Goal: Task Accomplishment & Management: Complete application form

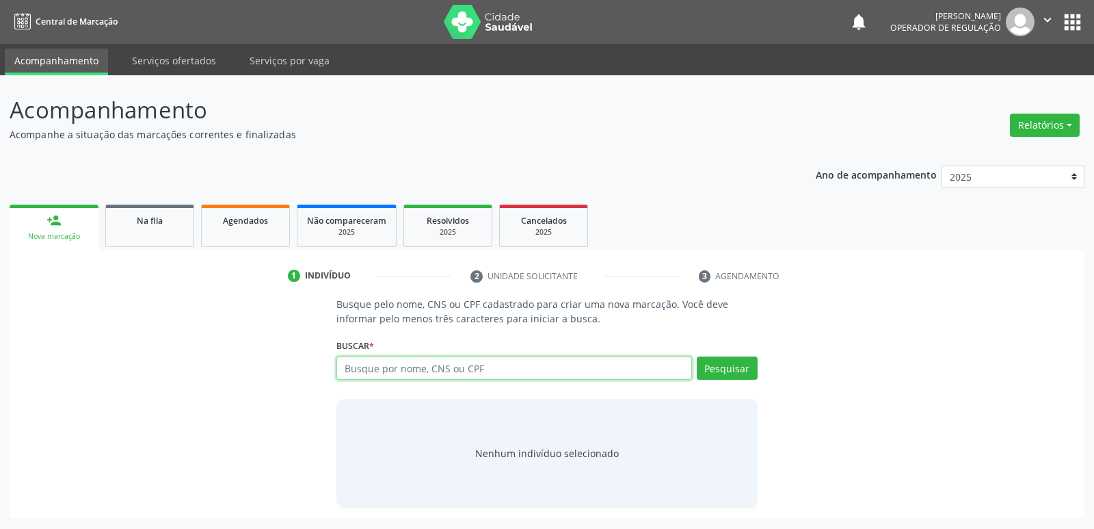
click at [472, 373] on input "text" at bounding box center [513, 367] width 355 height 23
drag, startPoint x: 485, startPoint y: 375, endPoint x: 69, endPoint y: 299, distance: 423.2
click at [70, 299] on div "Busque pelo nome, CNS ou CPF cadastrado para criar uma nova marcação. Você deve…" at bounding box center [547, 402] width 1056 height 211
type input "15413741774"
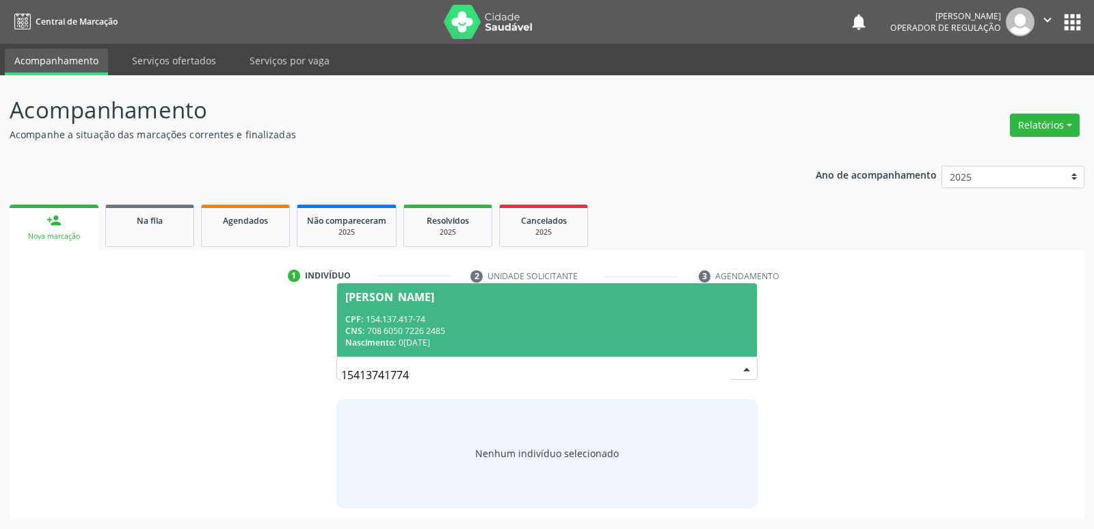
click at [421, 331] on div "CNS: 708 6050 7226 2485" at bounding box center [546, 331] width 403 height 12
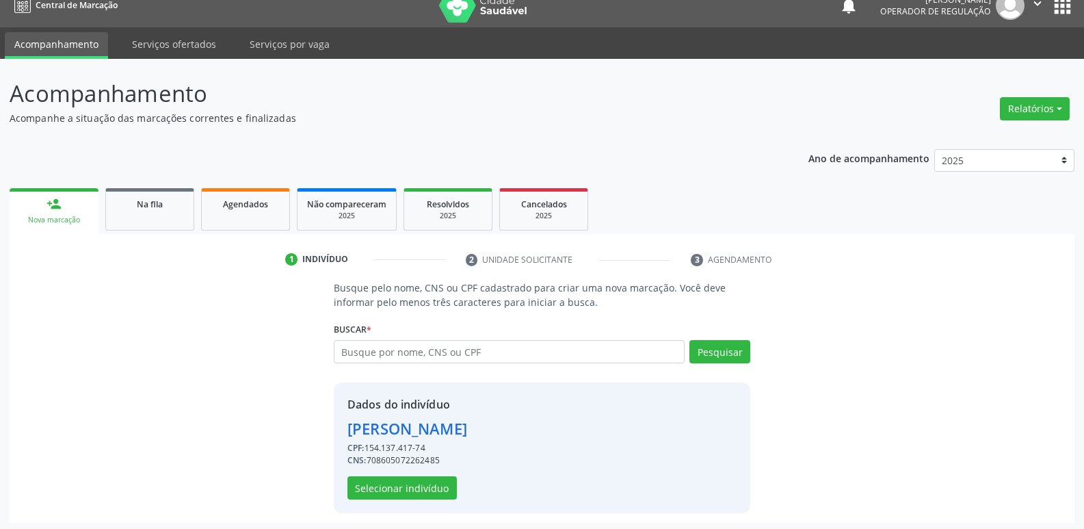
scroll to position [20, 0]
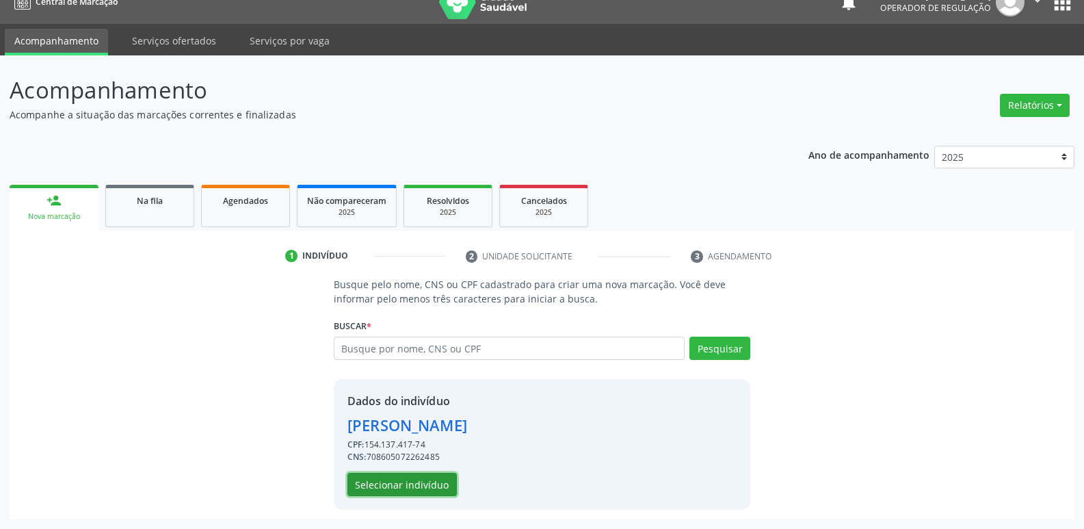
click at [424, 490] on button "Selecionar indivíduo" at bounding box center [401, 483] width 109 height 23
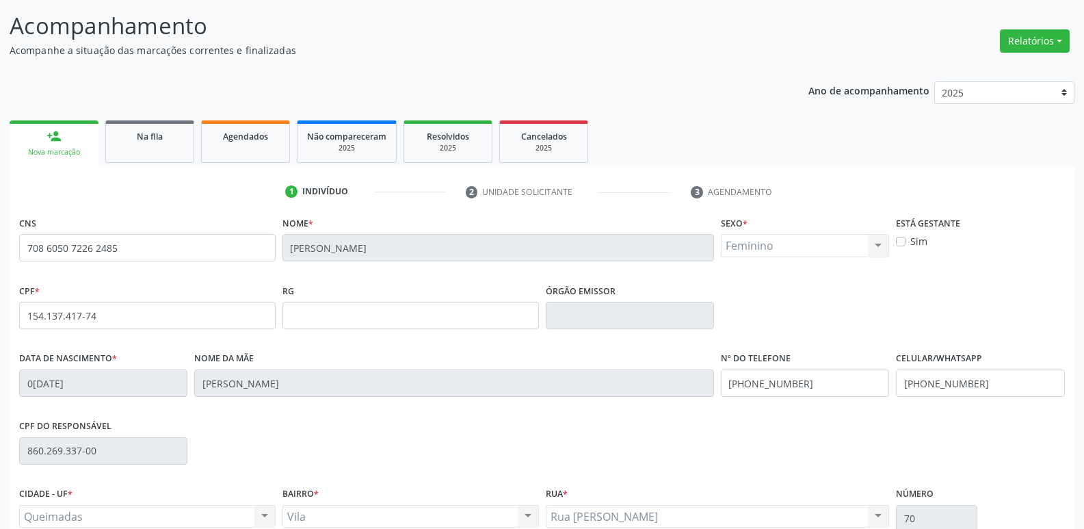
scroll to position [213, 0]
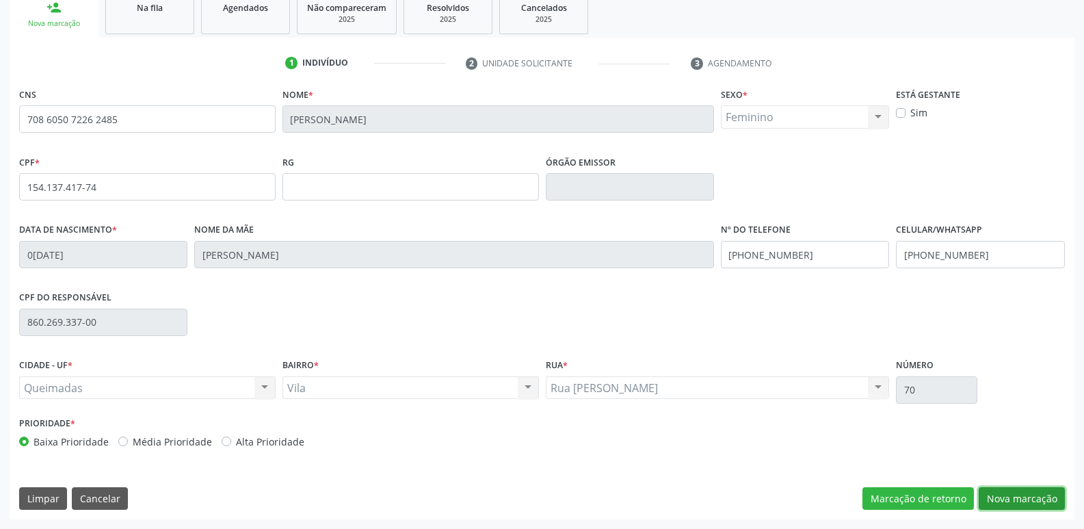
click at [1013, 490] on button "Nova marcação" at bounding box center [1021, 498] width 86 height 23
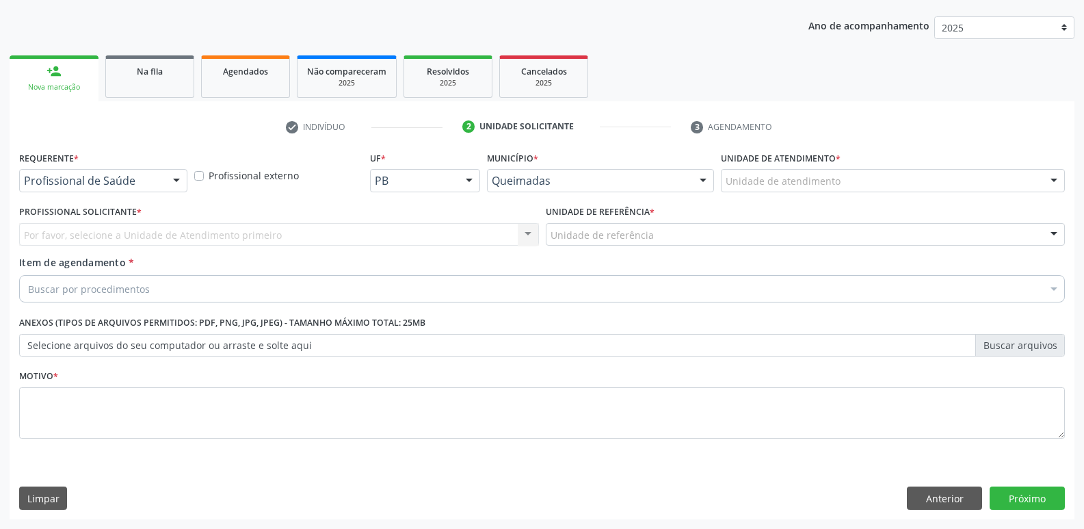
scroll to position [149, 0]
drag, startPoint x: 131, startPoint y: 178, endPoint x: 121, endPoint y: 227, distance: 49.5
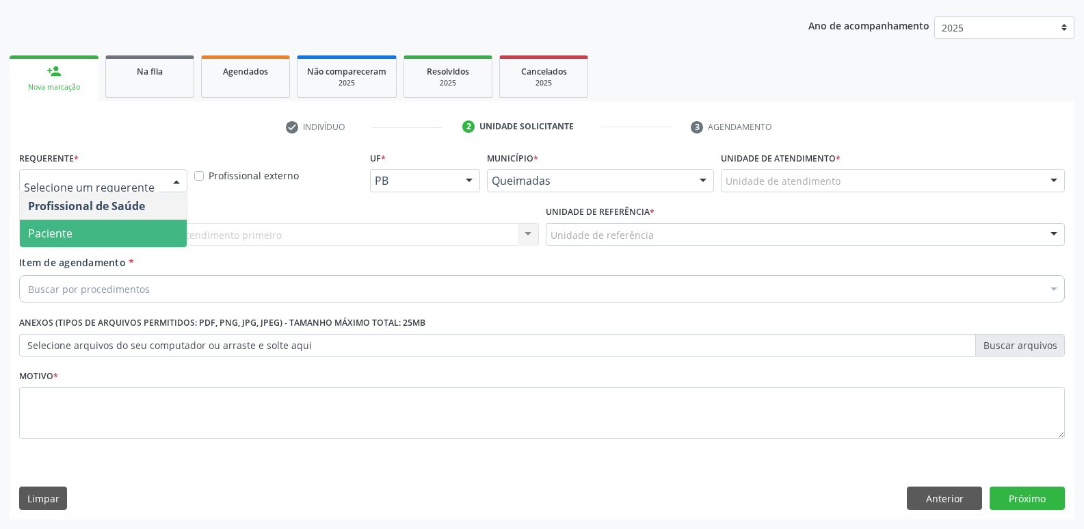
drag, startPoint x: 118, startPoint y: 233, endPoint x: 165, endPoint y: 222, distance: 48.4
click at [124, 230] on span "Paciente" at bounding box center [103, 232] width 167 height 27
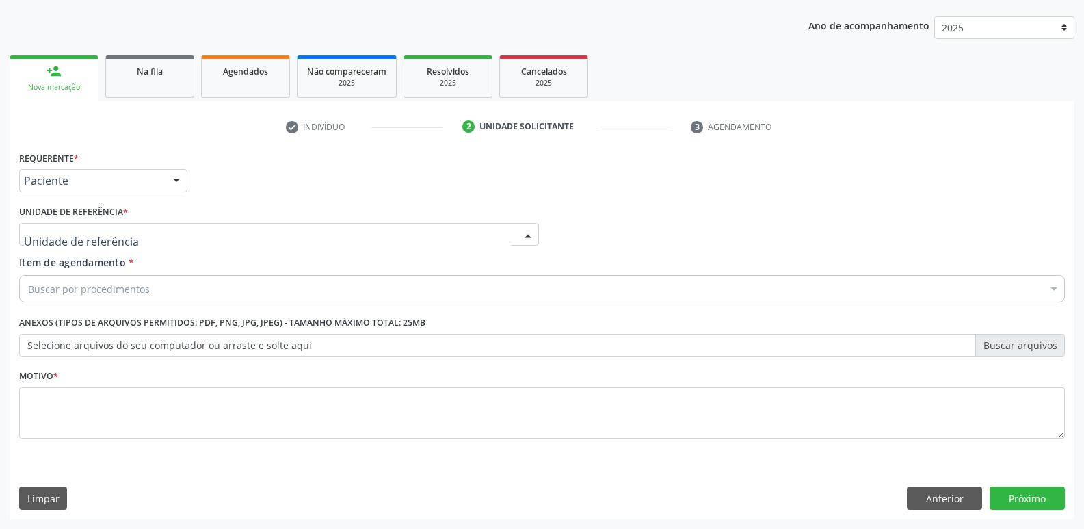
click at [167, 229] on div at bounding box center [279, 234] width 520 height 23
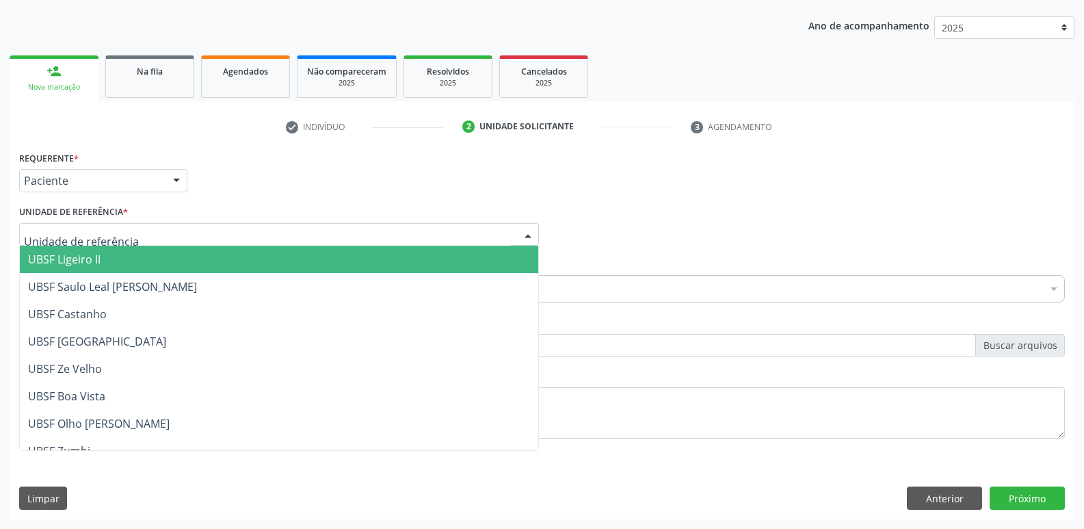
click at [109, 265] on span "UBSF Ligeiro II" at bounding box center [279, 258] width 518 height 27
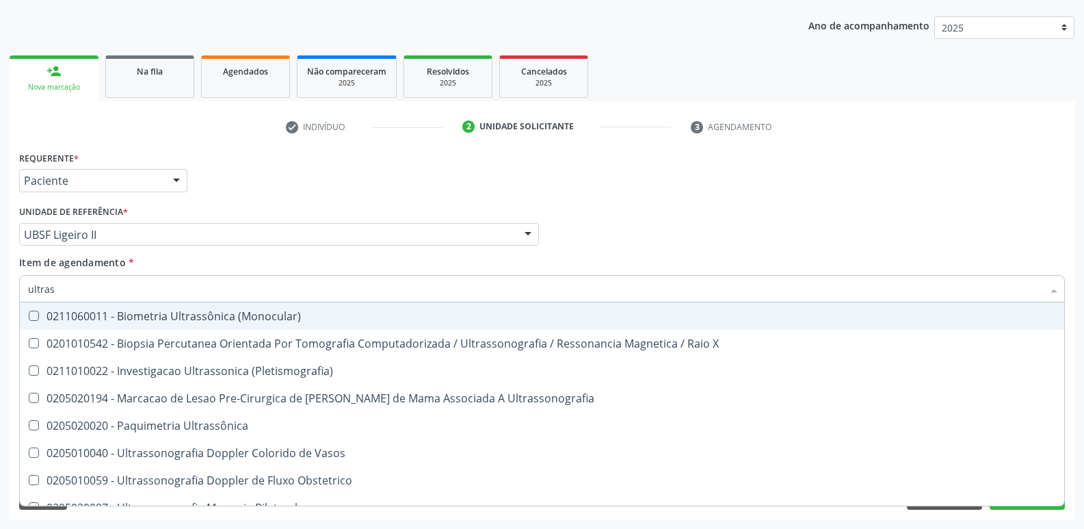
type input "ultrass"
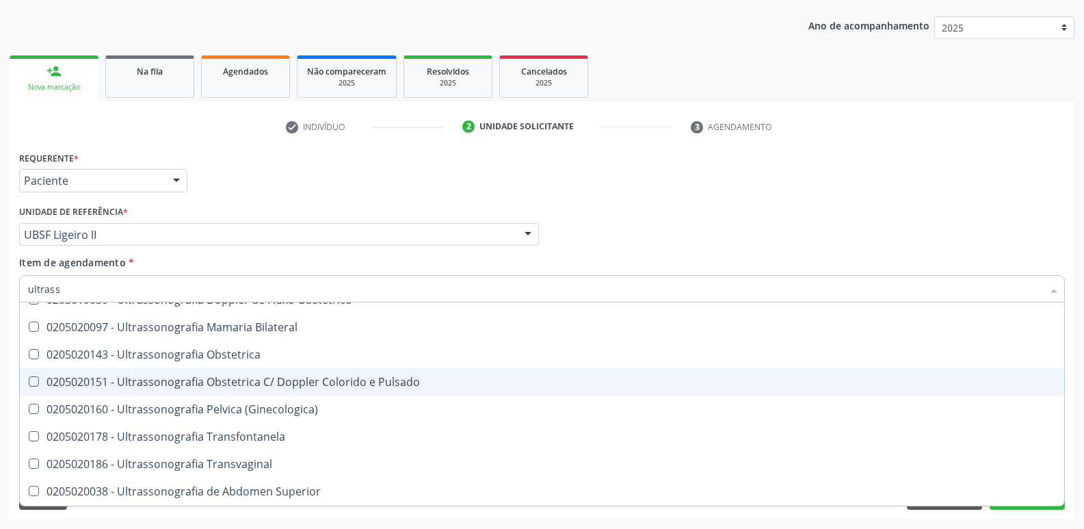
scroll to position [205, 0]
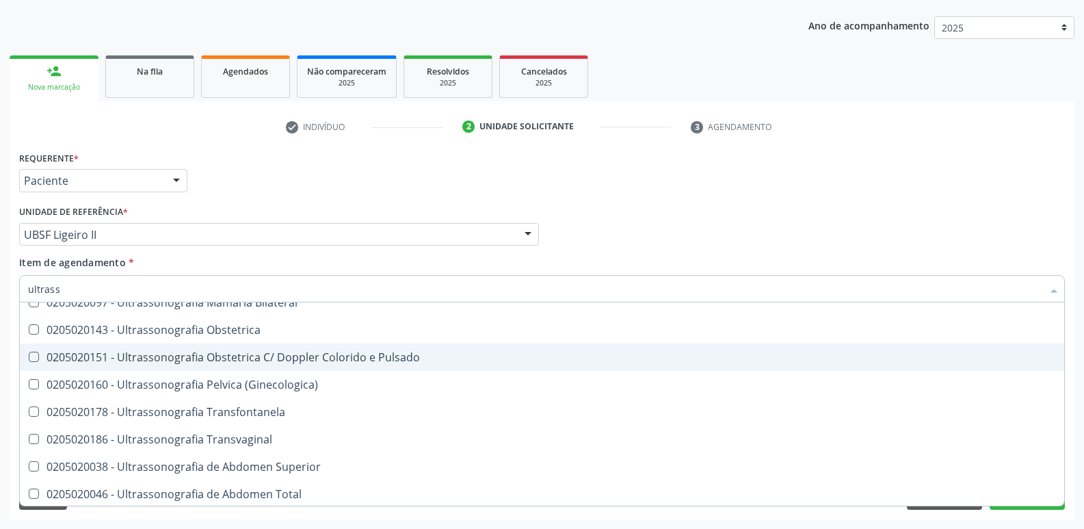
click at [228, 437] on div "0205020186 - Ultrassonografia Transvaginal" at bounding box center [542, 439] width 1028 height 11
checkbox Transvaginal "true"
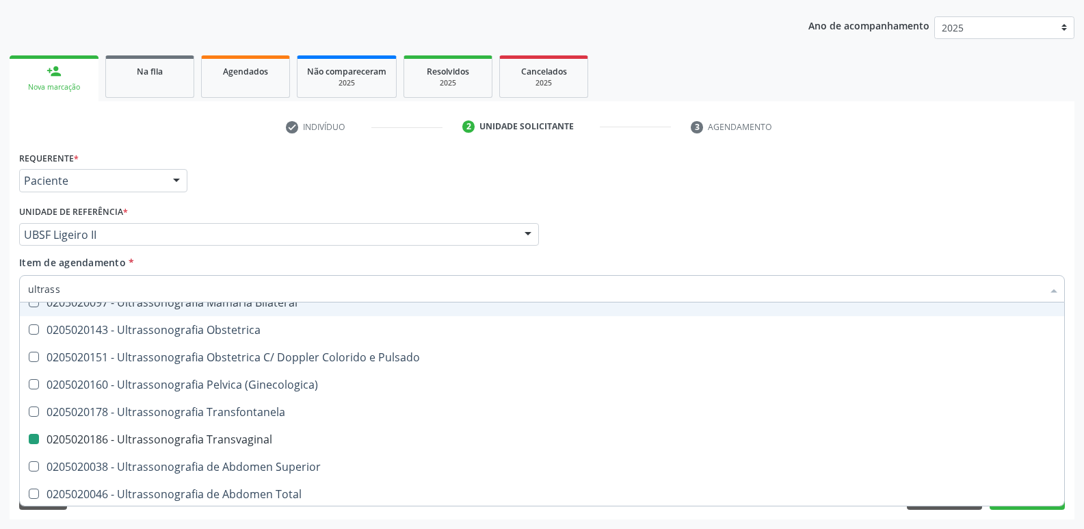
click at [332, 178] on div "Requerente * Paciente Profissional de Saúde Paciente Nenhum resultado encontrad…" at bounding box center [542, 174] width 1052 height 53
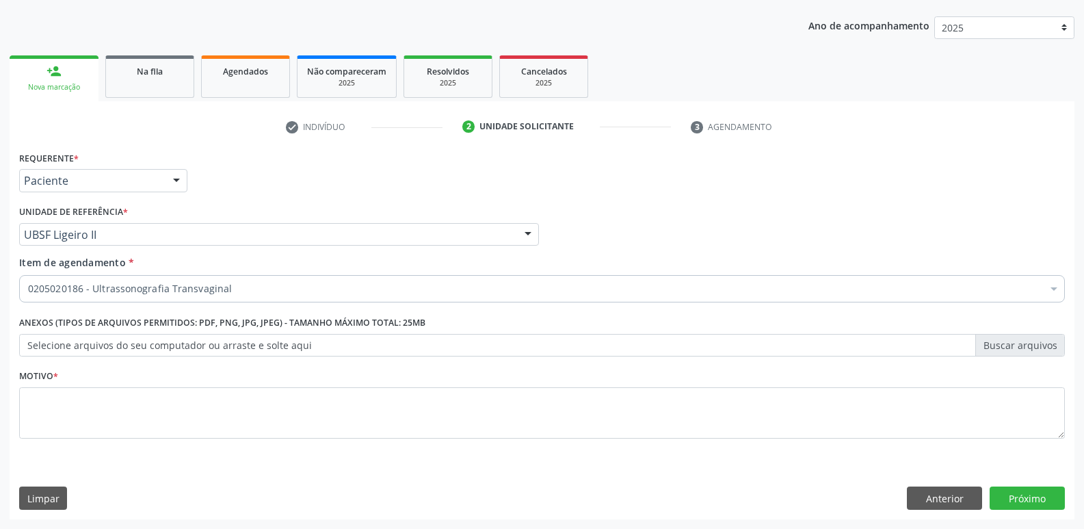
checkbox Transvaginal "true"
checkbox Dente\) "false"
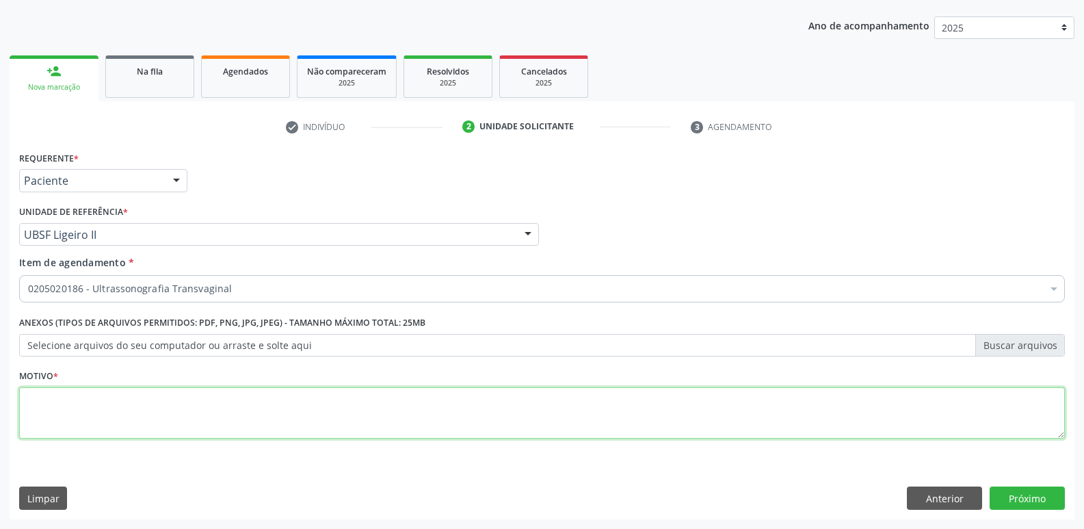
click at [137, 405] on textarea at bounding box center [541, 413] width 1045 height 52
paste textarea "a"
type textarea "ava"
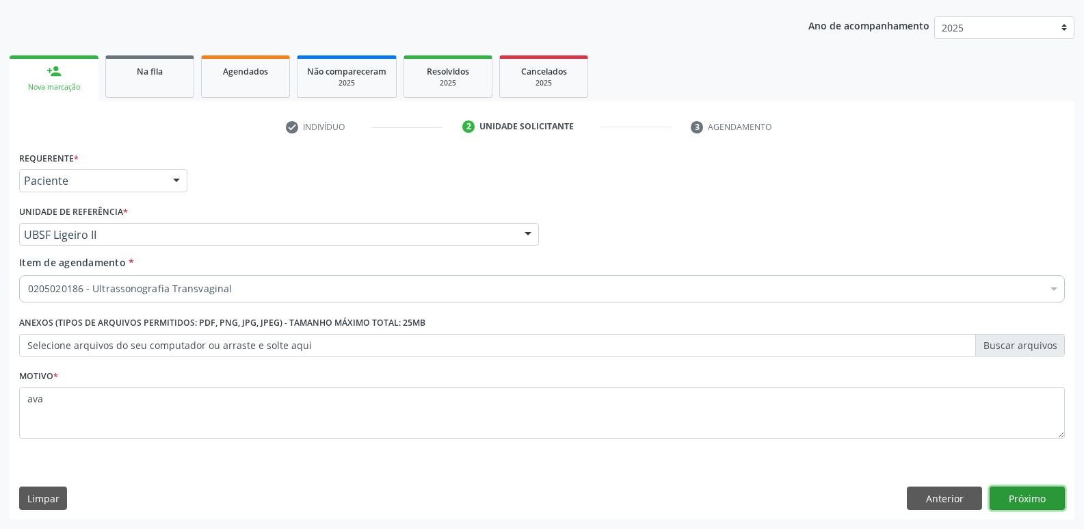
click at [1052, 502] on button "Próximo" at bounding box center [1026, 497] width 75 height 23
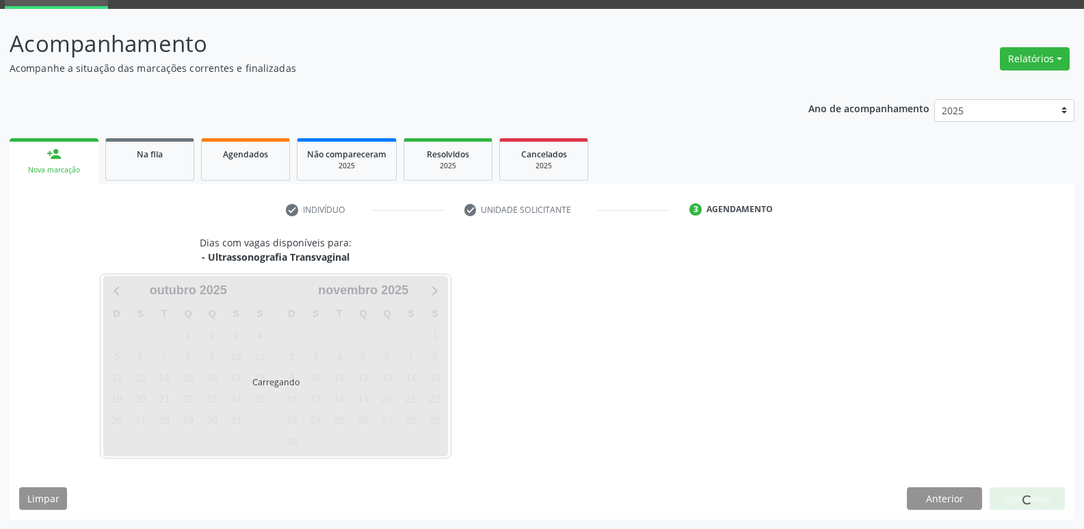
scroll to position [66, 0]
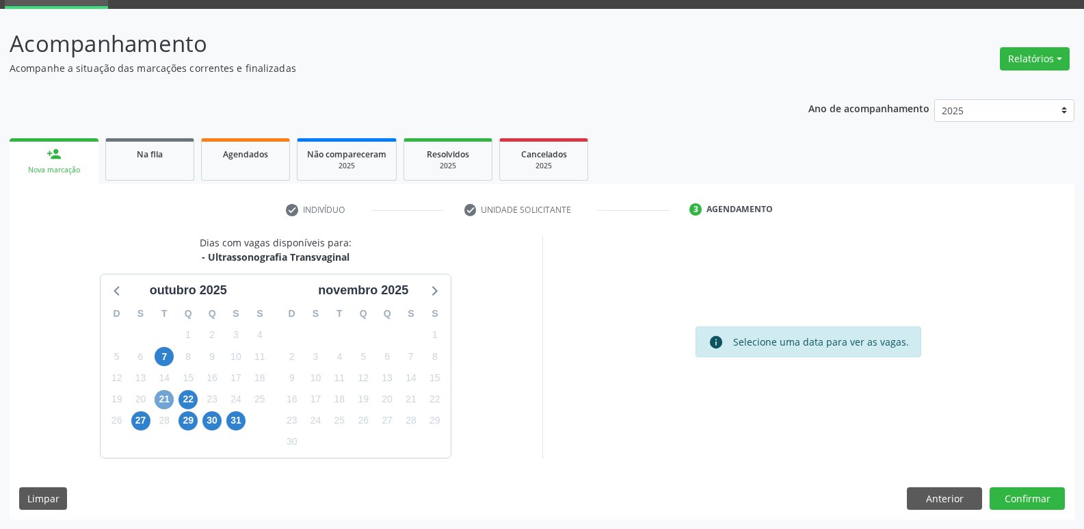
click at [156, 398] on span "21" at bounding box center [164, 399] width 19 height 19
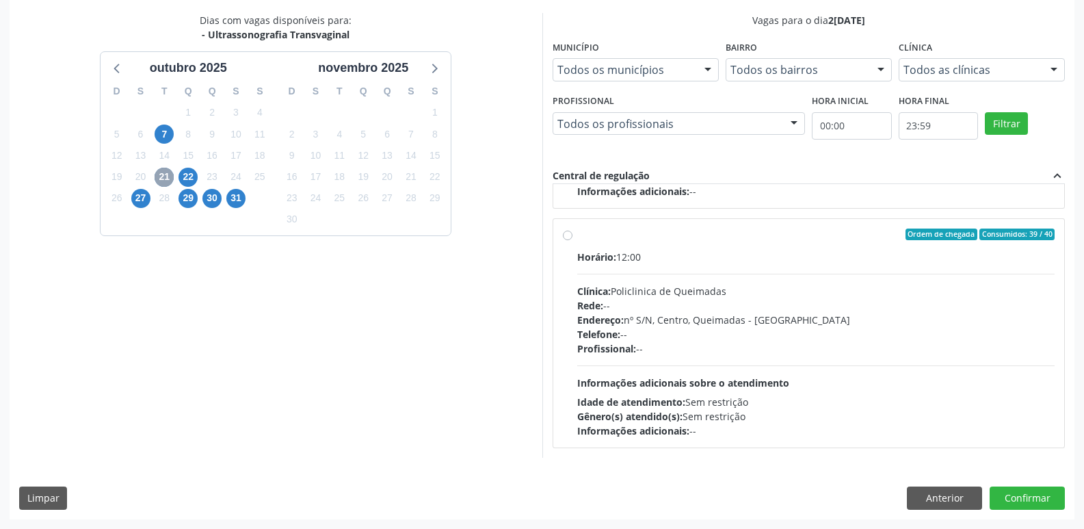
scroll to position [0, 0]
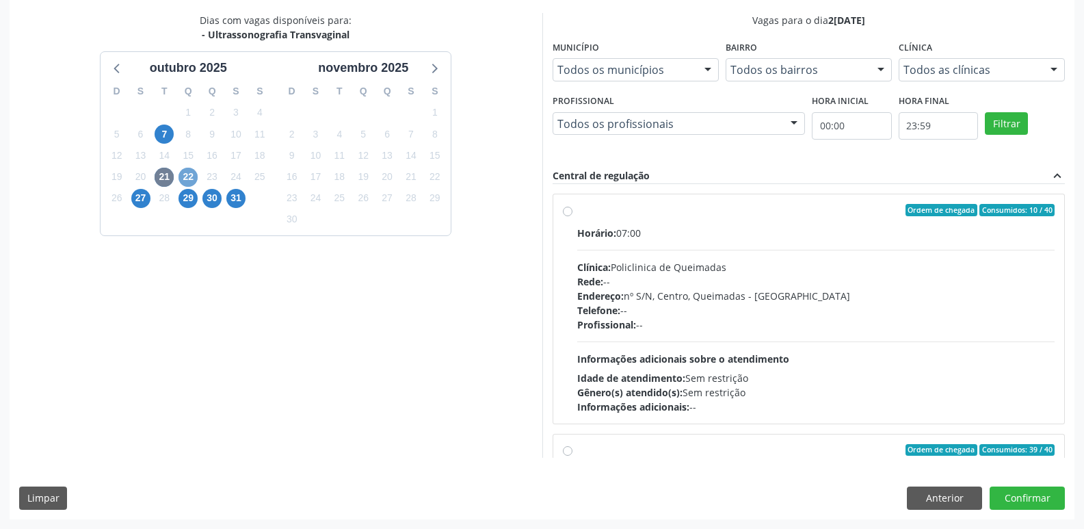
click at [190, 178] on span "22" at bounding box center [187, 177] width 19 height 19
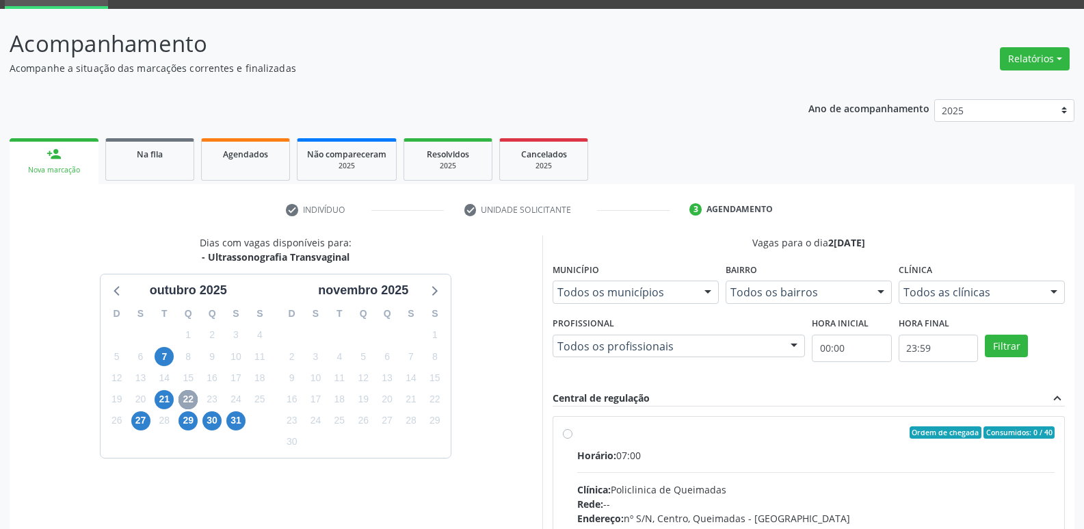
scroll to position [289, 0]
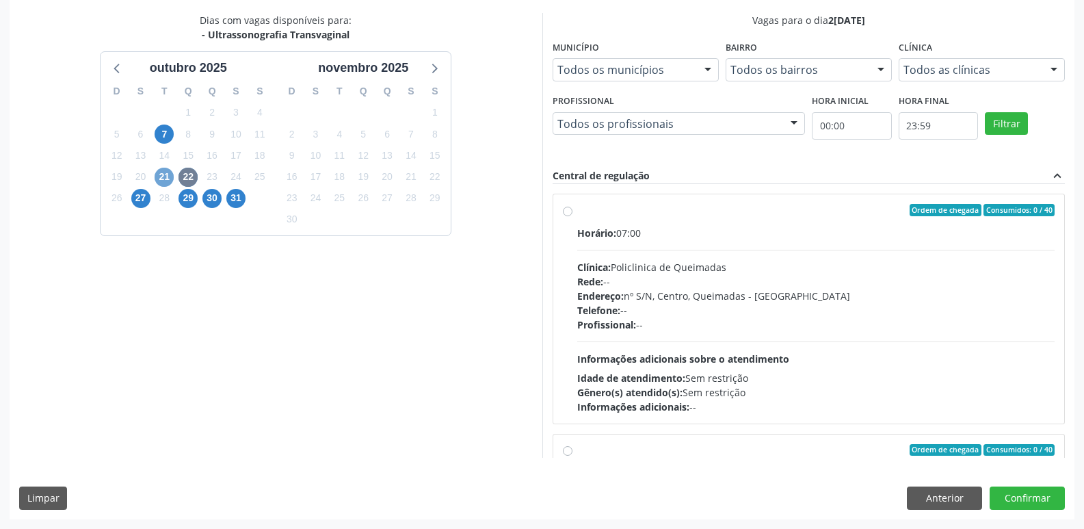
click at [165, 178] on span "21" at bounding box center [164, 177] width 19 height 19
click at [137, 199] on span "27" at bounding box center [140, 198] width 19 height 19
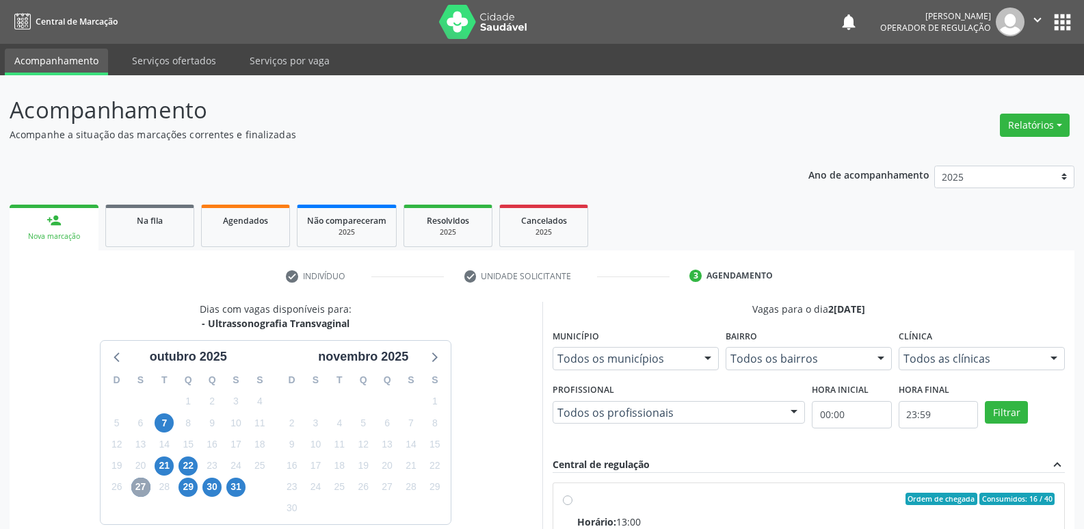
scroll to position [264, 0]
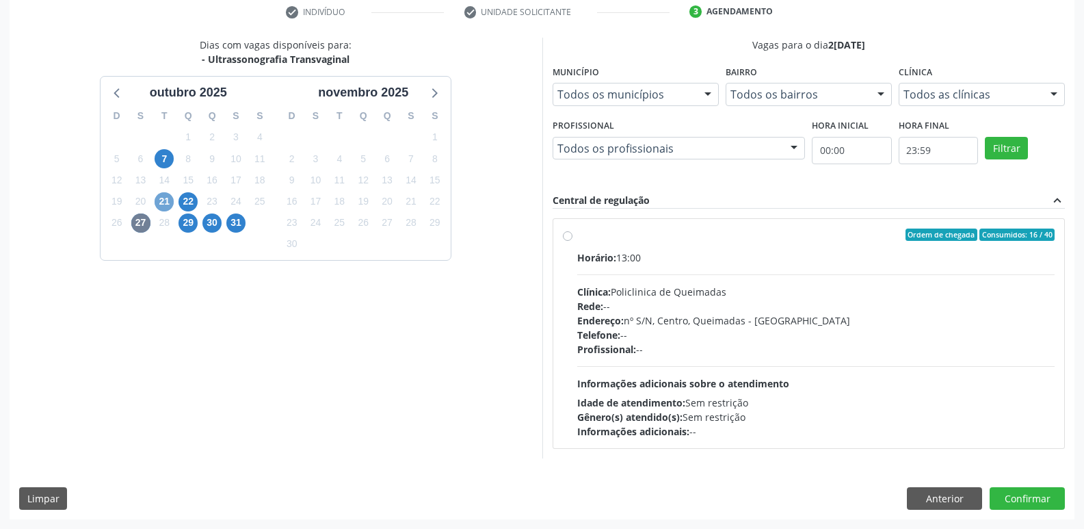
click at [163, 202] on span "21" at bounding box center [164, 201] width 19 height 19
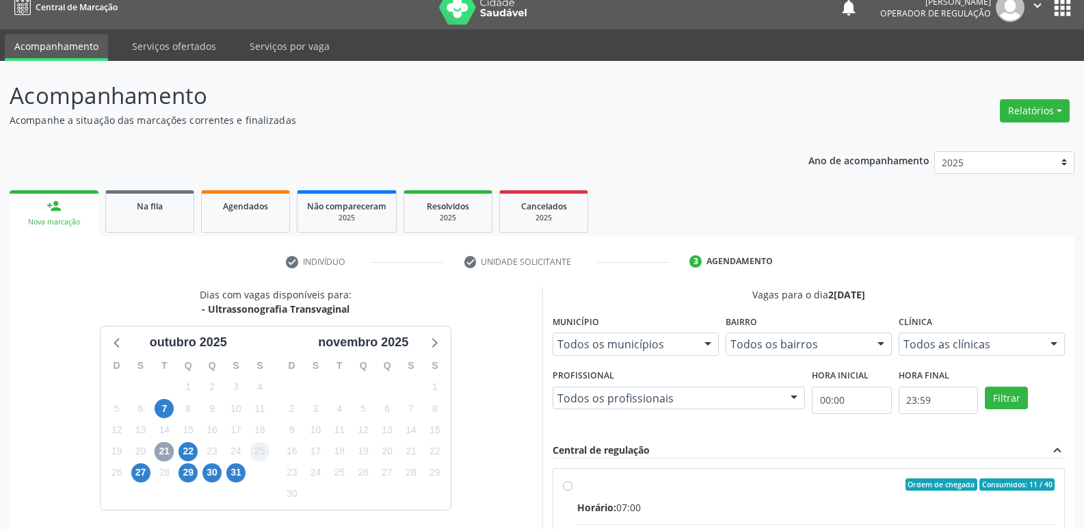
scroll to position [0, 0]
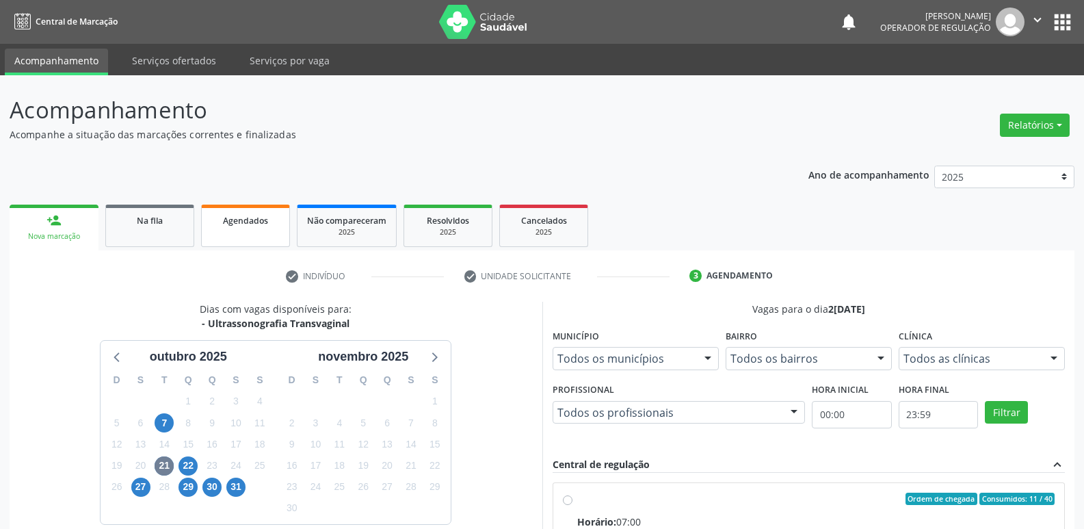
click at [212, 224] on div "Agendados" at bounding box center [245, 220] width 68 height 14
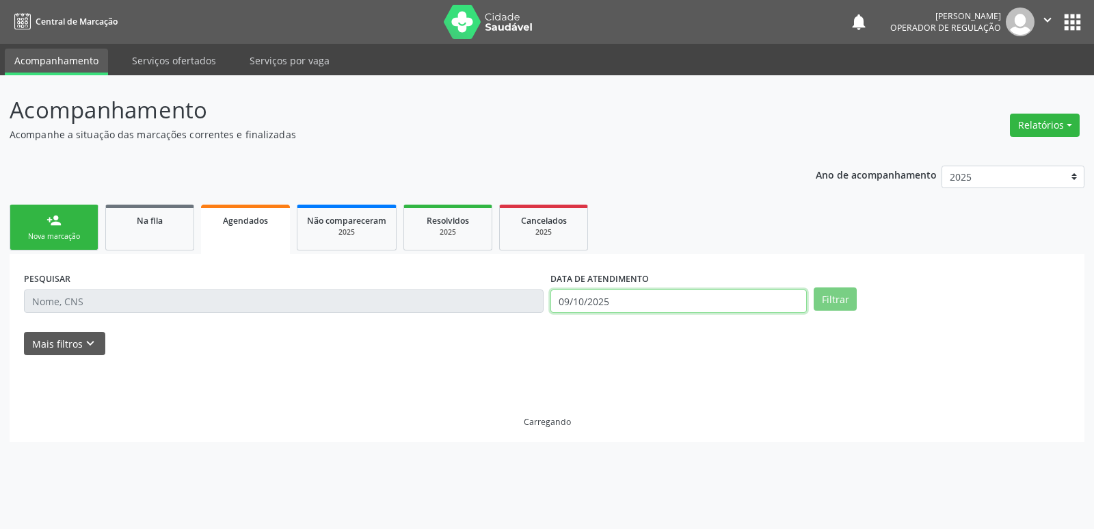
click at [720, 293] on input "09/10/2025" at bounding box center [678, 300] width 256 height 23
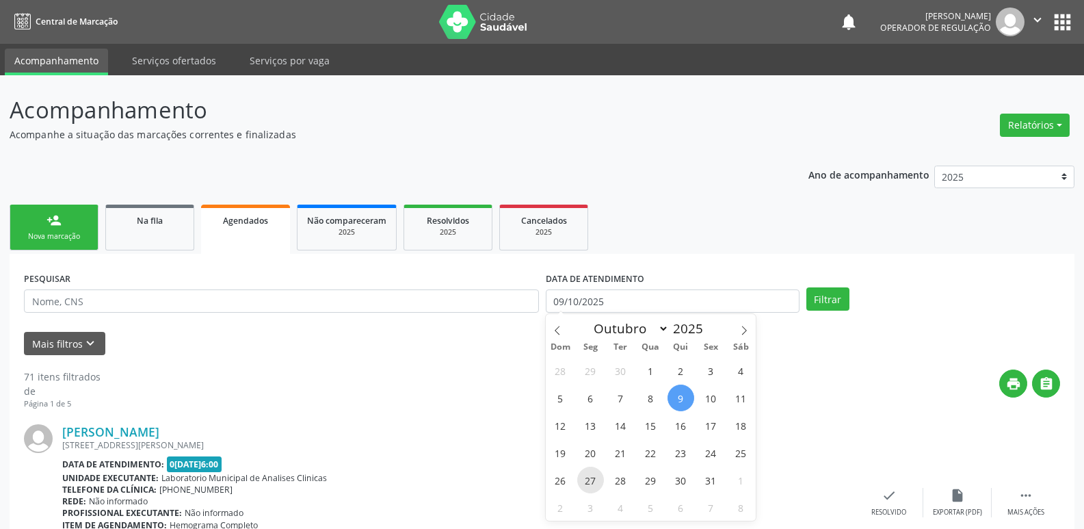
click at [583, 479] on span "27" at bounding box center [590, 479] width 27 height 27
type input "2[DATE]"
click at [583, 479] on span "27" at bounding box center [590, 479] width 27 height 27
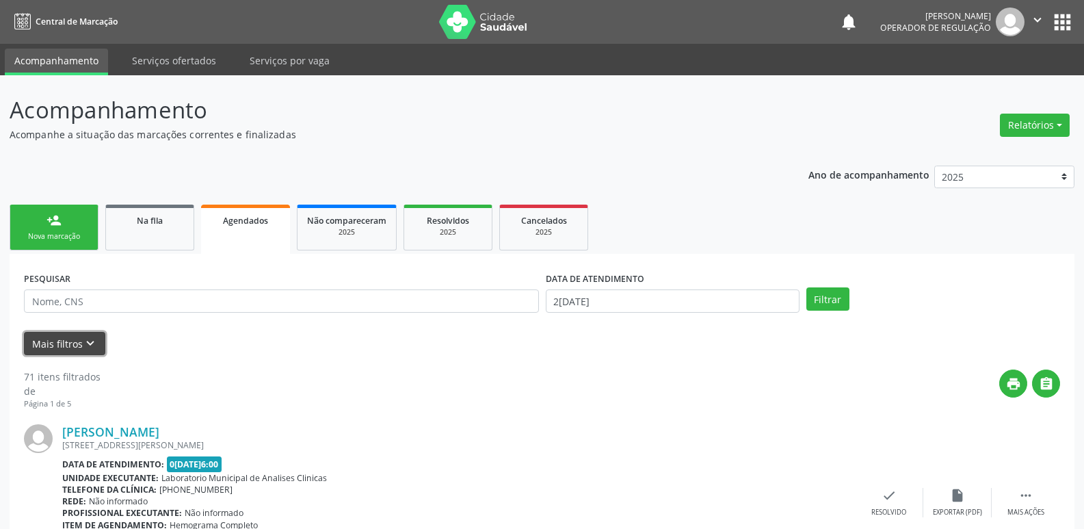
click at [65, 332] on button "Mais filtros keyboard_arrow_down" at bounding box center [64, 344] width 81 height 24
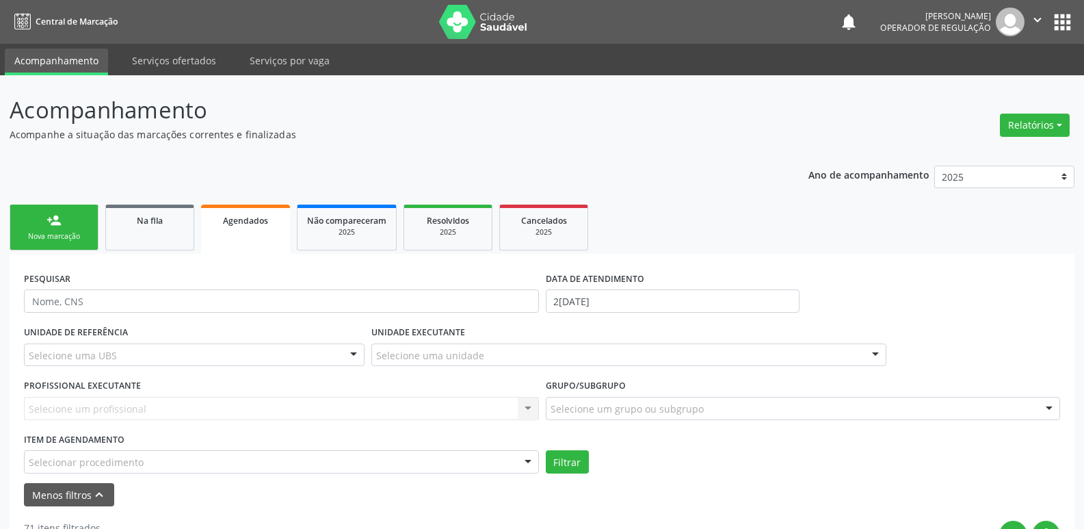
click at [278, 458] on div "Selecionar procedimento" at bounding box center [281, 461] width 515 height 23
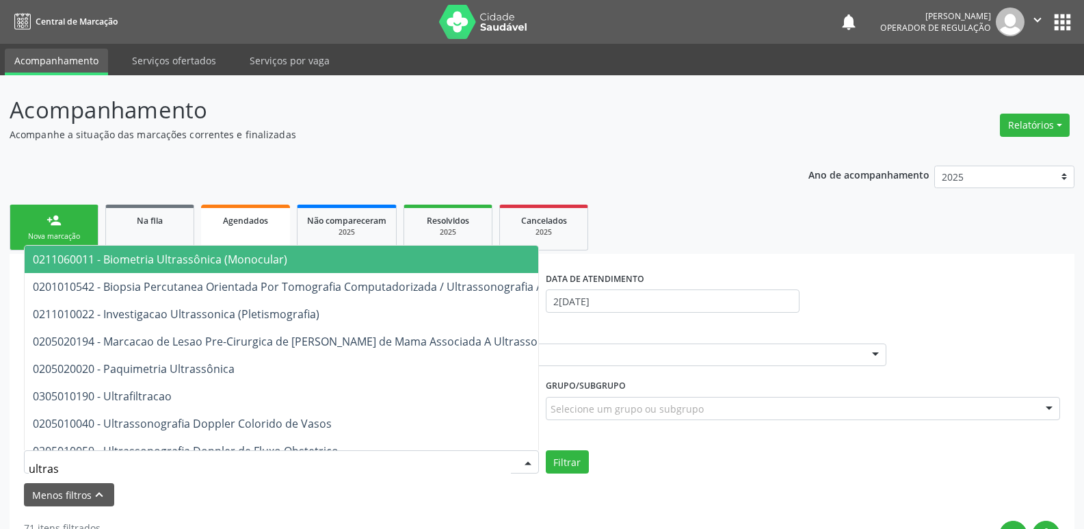
type input "ultrass"
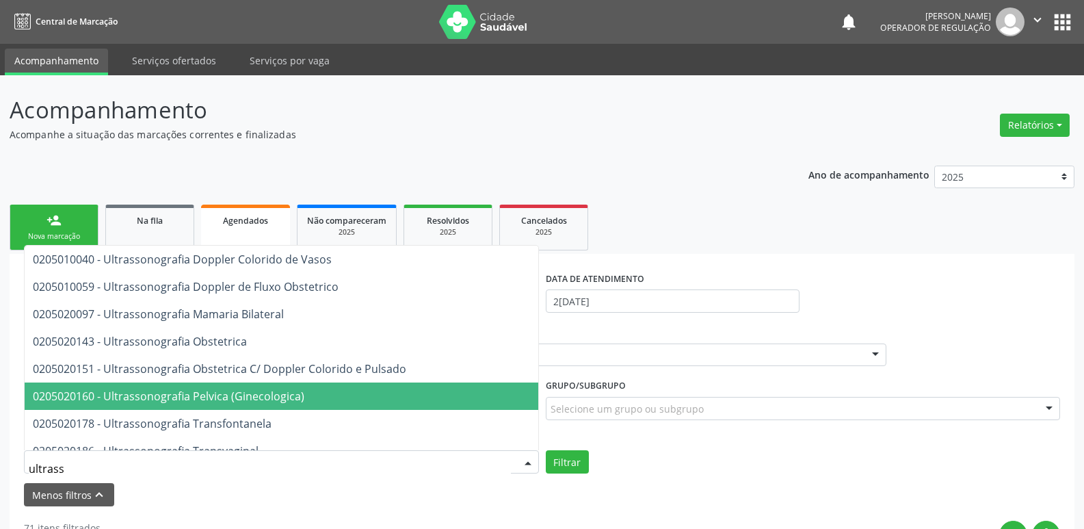
scroll to position [205, 0]
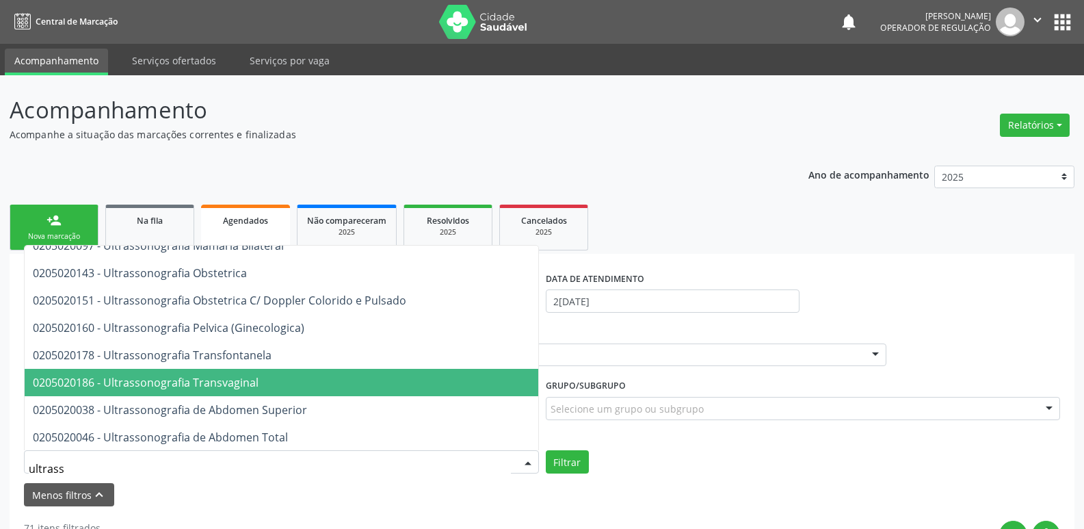
click at [249, 371] on span "0205020186 - Ultrassonografia Transvaginal" at bounding box center [369, 382] width 689 height 27
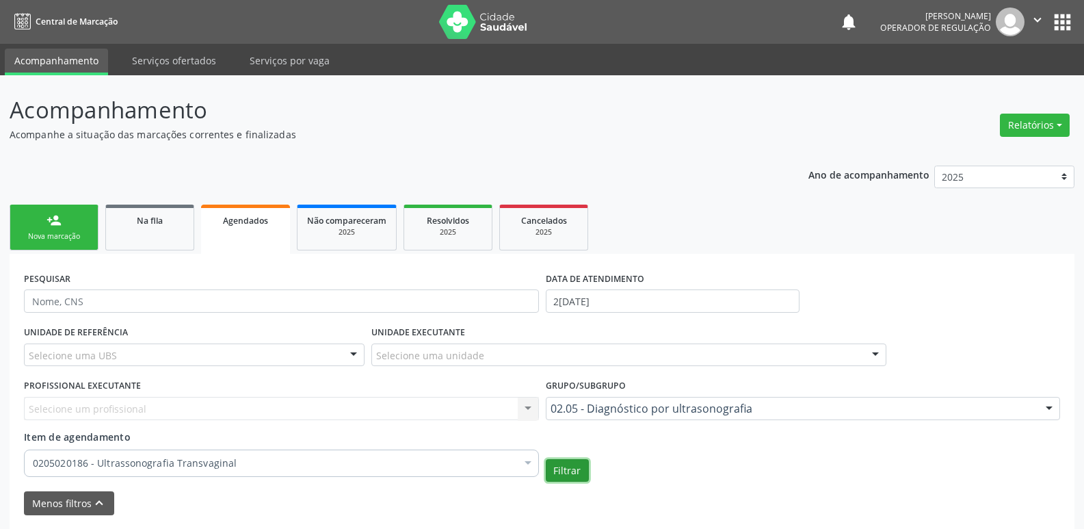
click at [559, 466] on button "Filtrar" at bounding box center [567, 470] width 43 height 23
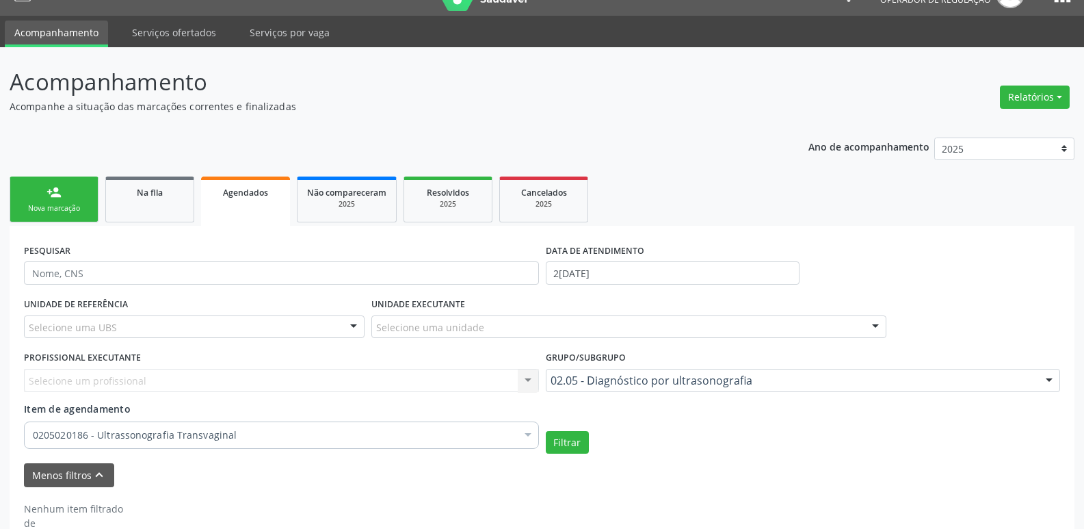
scroll to position [53, 0]
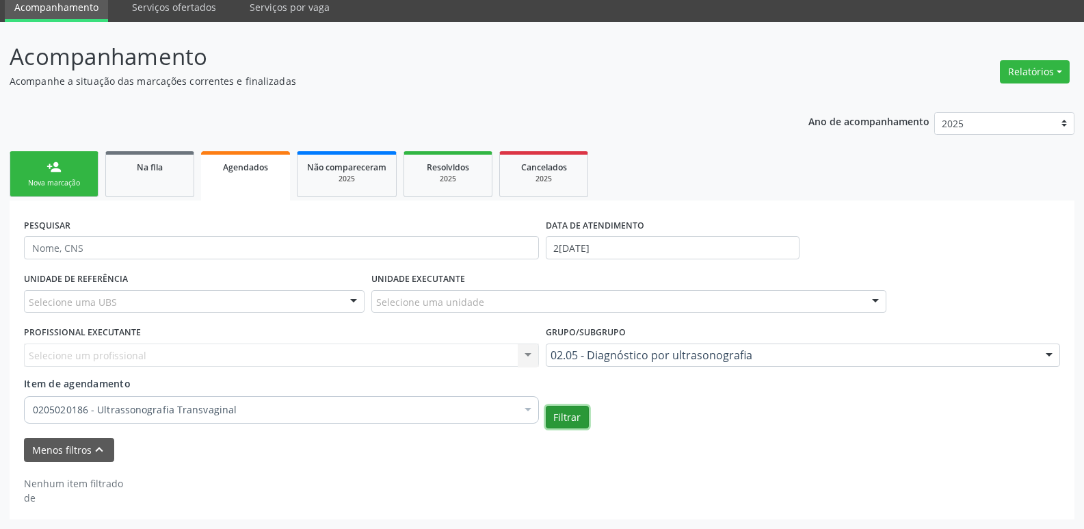
click at [581, 415] on button "Filtrar" at bounding box center [567, 416] width 43 height 23
click at [573, 415] on button "Filtrar" at bounding box center [567, 416] width 43 height 23
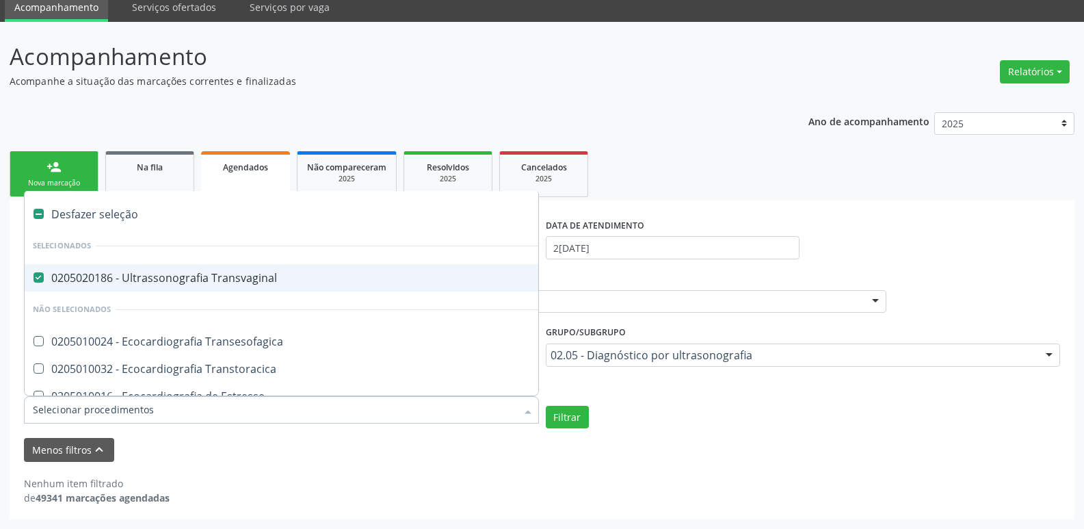
click at [175, 277] on div "0205020186 - Ultrassonografia Transvaginal" at bounding box center [316, 277] width 566 height 11
checkbox Transvaginal "false"
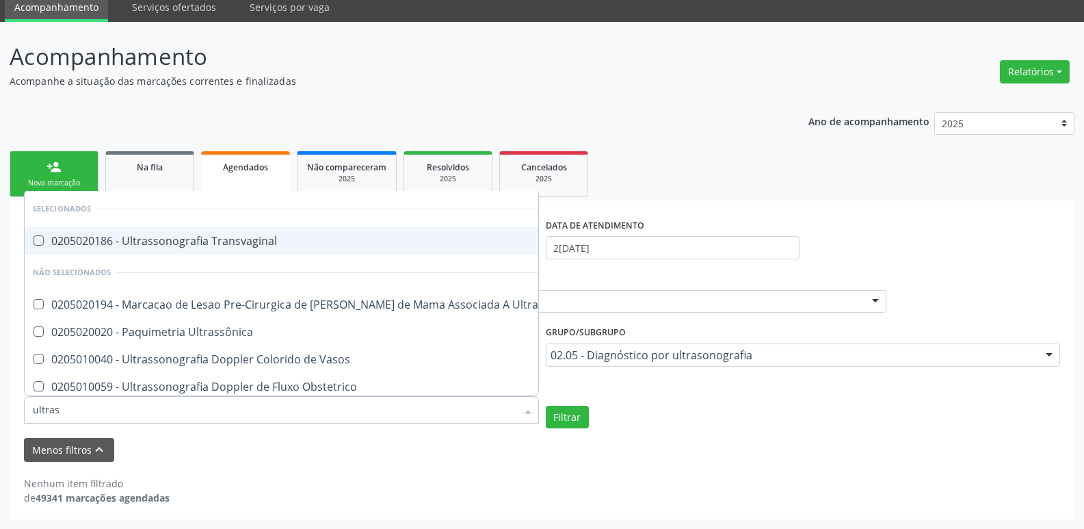
type input "ultrass"
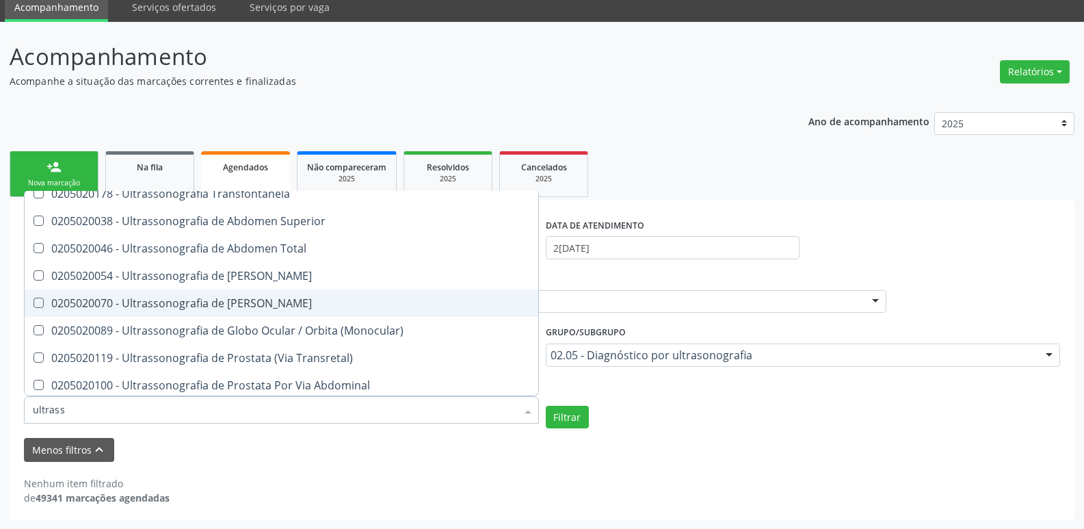
scroll to position [398, 0]
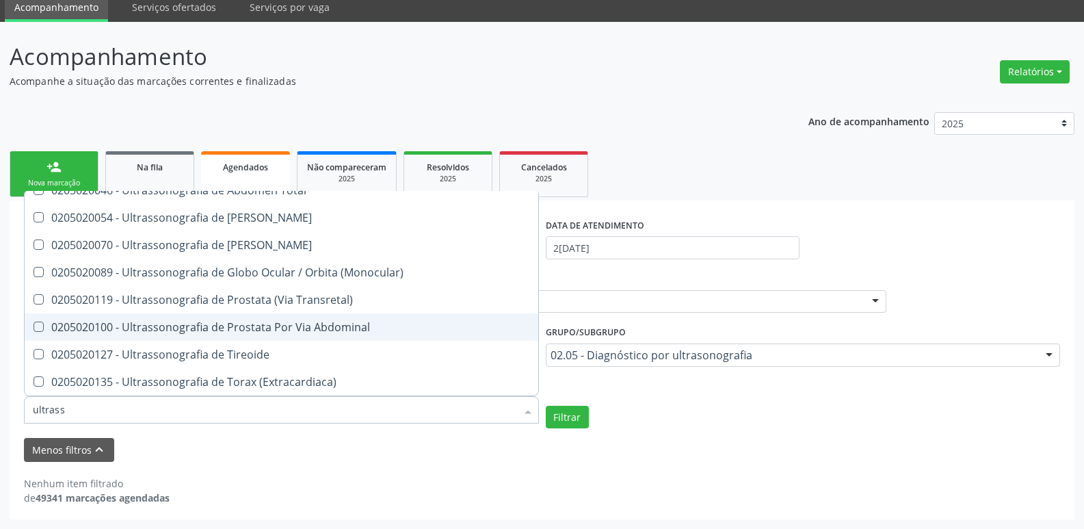
click at [224, 321] on div "0205020100 - Ultrassonografia de Prostata Por Via Abdominal" at bounding box center [316, 326] width 566 height 11
checkbox Abdominal "true"
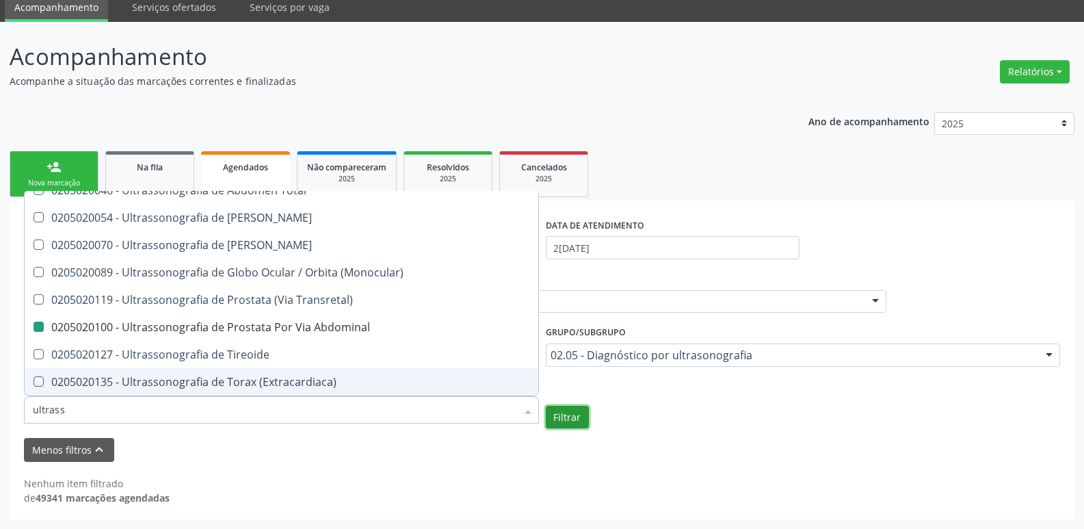
checkbox Transvaginal "true"
checkbox Abdominal "false"
click at [578, 412] on button "Filtrar" at bounding box center [567, 416] width 43 height 23
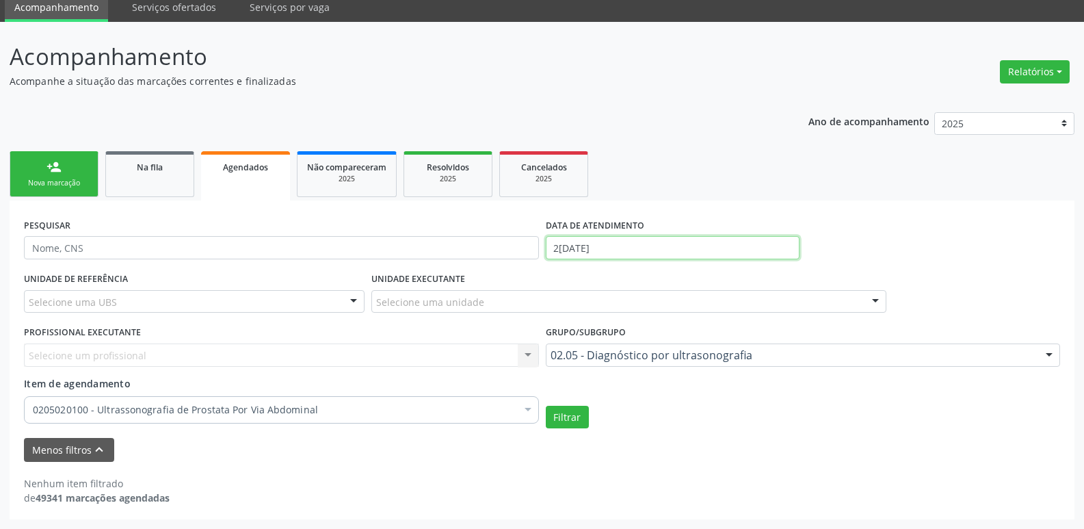
click at [587, 237] on input "2[DATE]" at bounding box center [673, 247] width 254 height 23
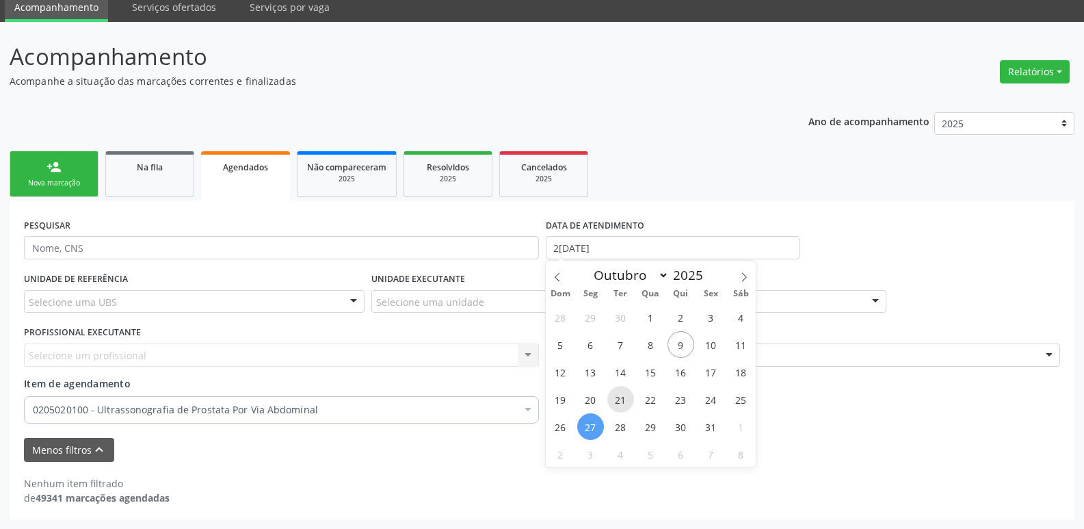
click at [615, 392] on span "21" at bounding box center [620, 399] width 27 height 27
type input "2[DATE]"
click at [615, 392] on span "21" at bounding box center [620, 399] width 27 height 27
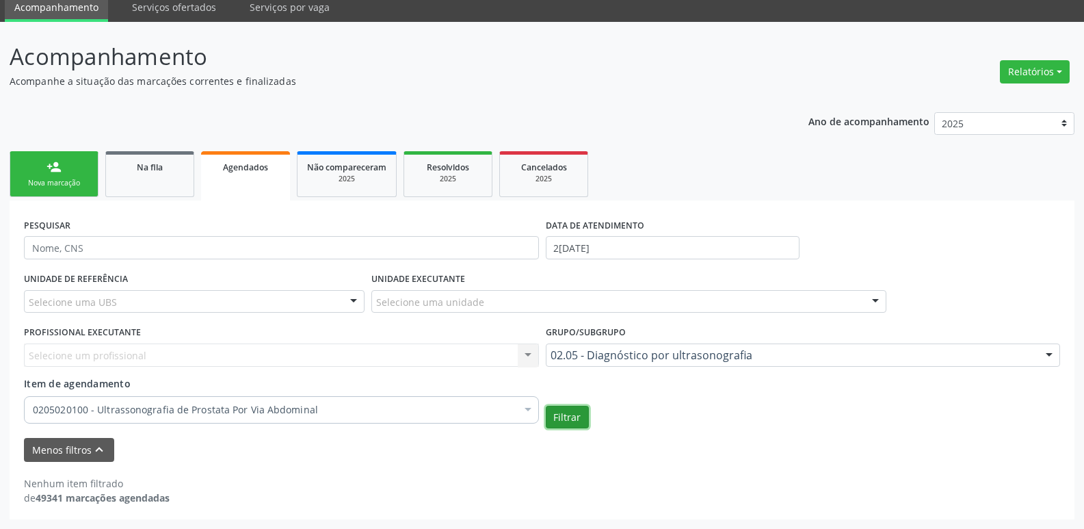
click at [566, 412] on button "Filtrar" at bounding box center [567, 416] width 43 height 23
click at [568, 414] on button "Filtrar" at bounding box center [567, 416] width 43 height 23
click at [596, 239] on input "2[DATE]" at bounding box center [673, 247] width 254 height 23
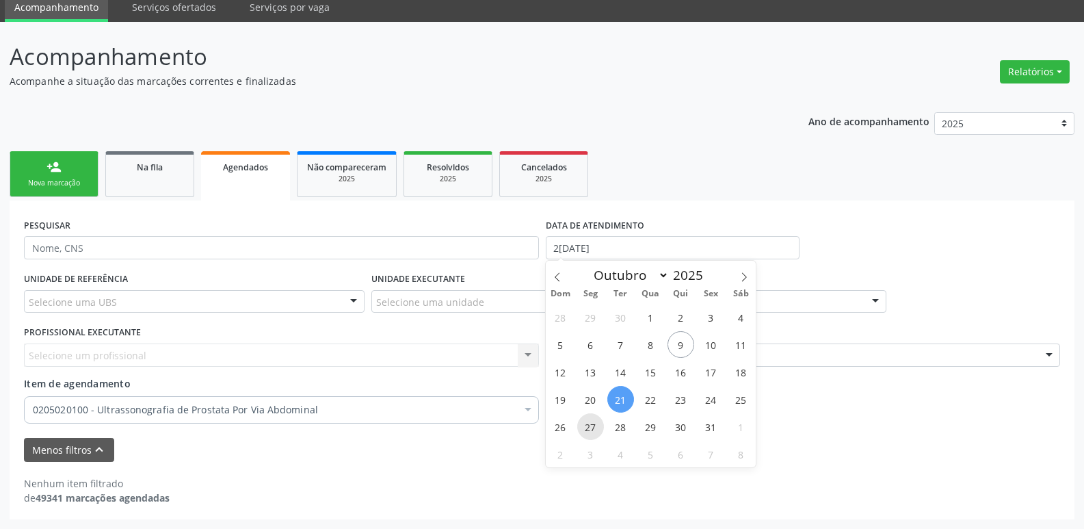
click at [588, 427] on span "27" at bounding box center [590, 426] width 27 height 27
type input "2[DATE]"
click at [588, 427] on span "27" at bounding box center [590, 426] width 27 height 27
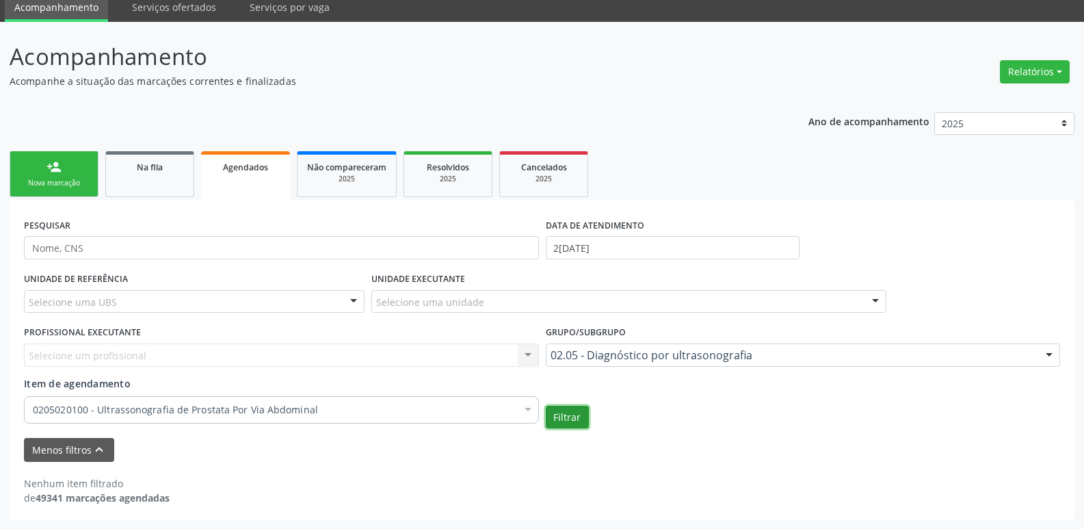
click at [576, 421] on button "Filtrar" at bounding box center [567, 416] width 43 height 23
click at [577, 420] on button "Filtrar" at bounding box center [567, 416] width 43 height 23
click at [554, 413] on button "Filtrar" at bounding box center [567, 416] width 43 height 23
click at [63, 155] on link "person_add Nova marcação" at bounding box center [54, 174] width 89 height 46
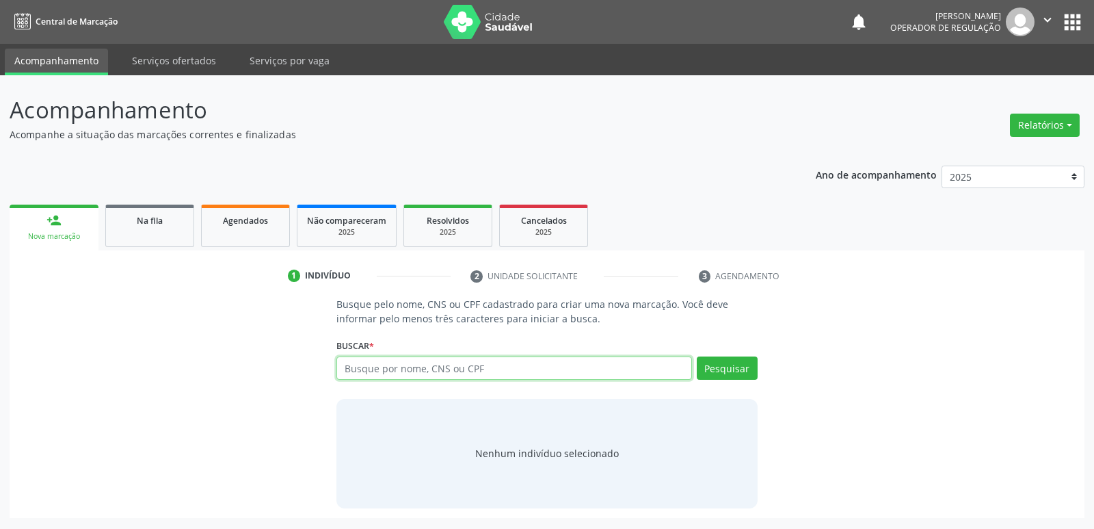
click at [364, 368] on input "text" at bounding box center [513, 367] width 355 height 23
type input "02875960440"
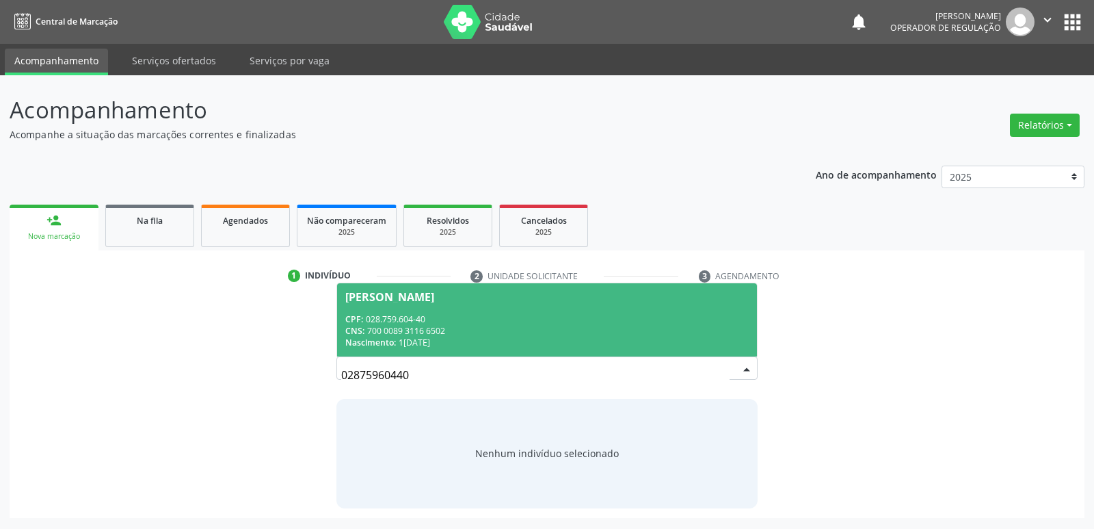
click at [501, 317] on div "CPF: 028.759.604-40" at bounding box center [546, 319] width 403 height 12
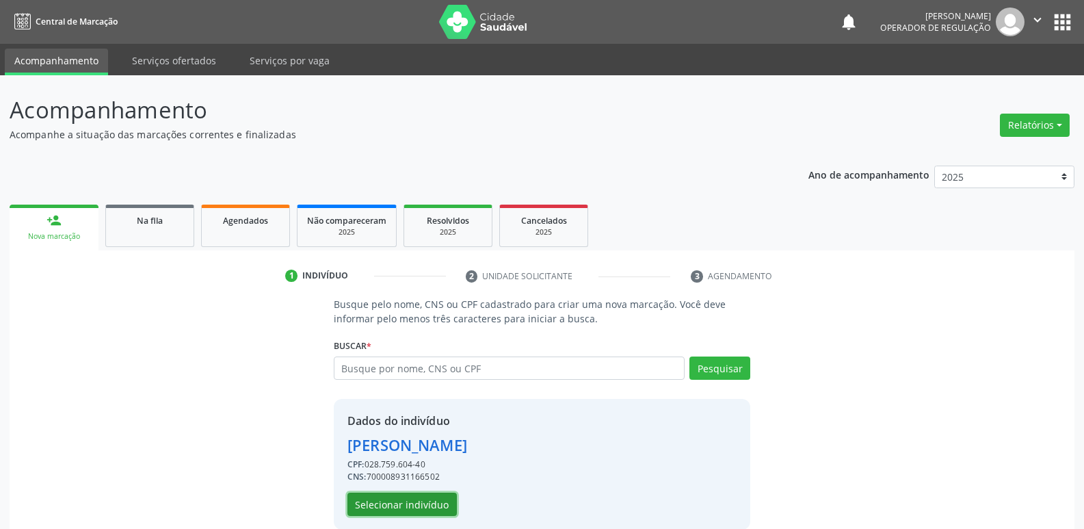
click at [375, 501] on button "Selecionar indivíduo" at bounding box center [401, 503] width 109 height 23
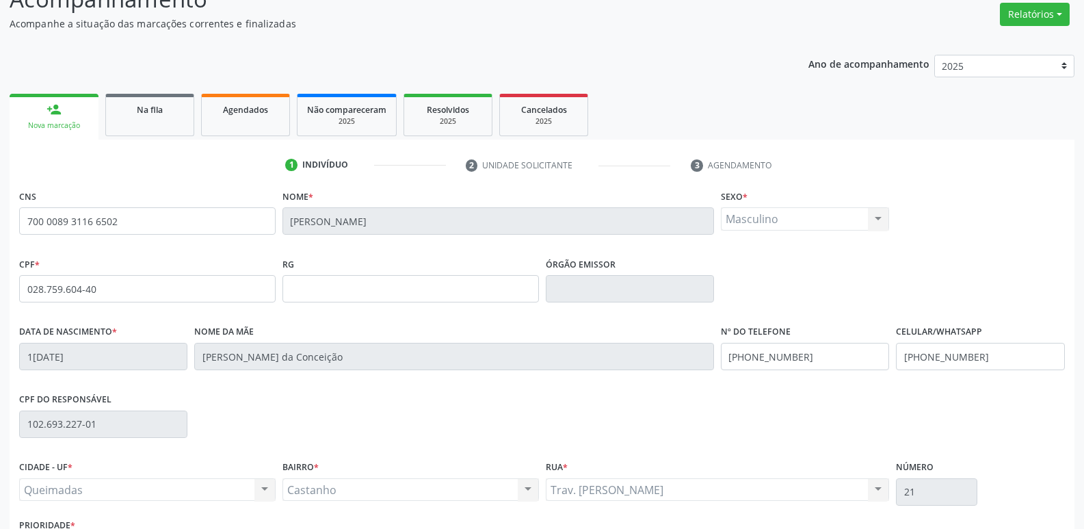
scroll to position [213, 0]
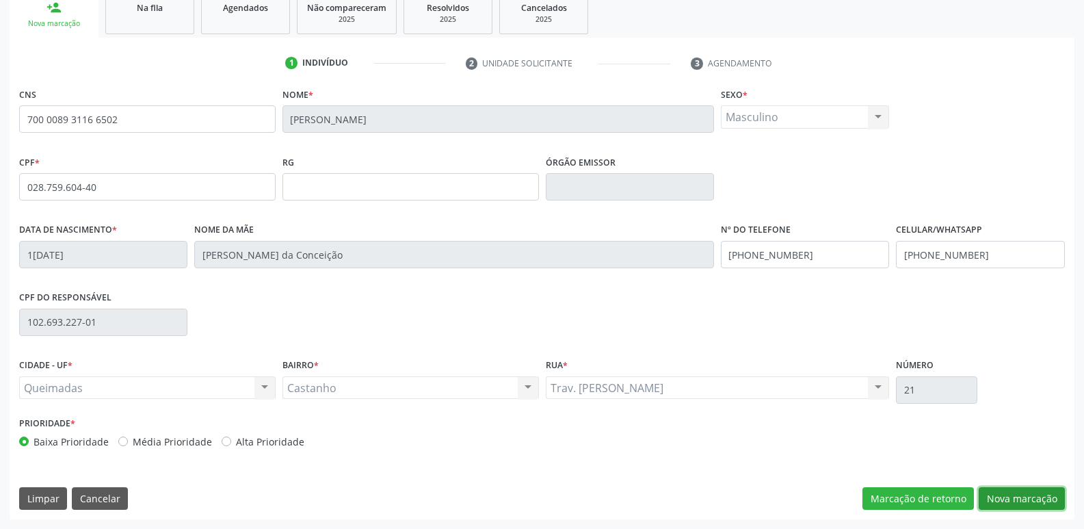
click at [1055, 502] on button "Nova marcação" at bounding box center [1021, 498] width 86 height 23
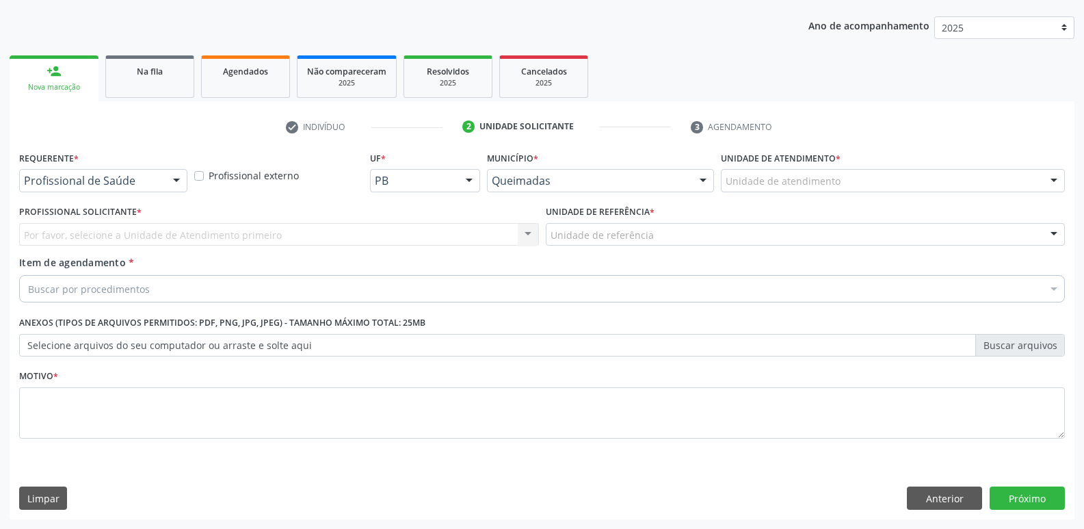
scroll to position [149, 0]
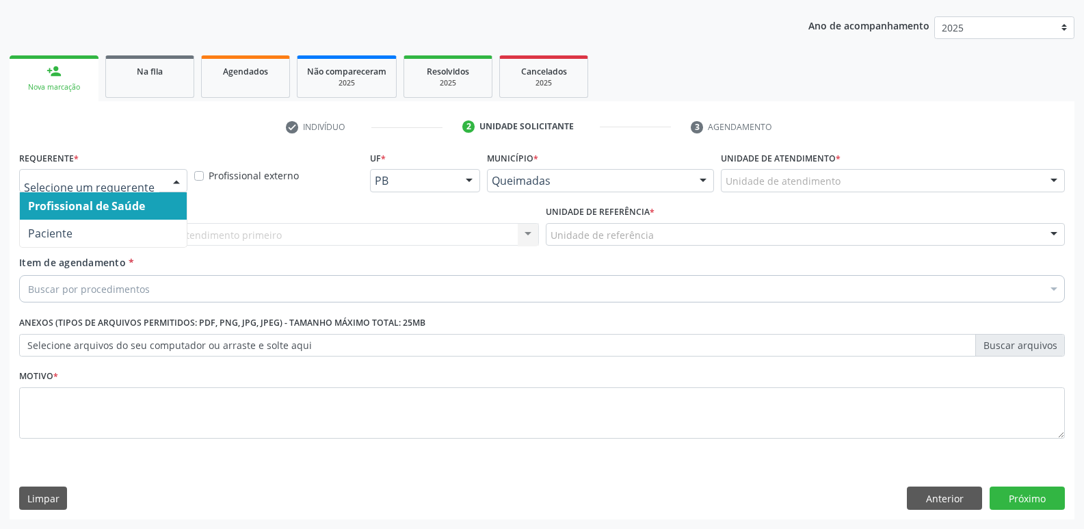
click at [88, 171] on div at bounding box center [103, 180] width 168 height 23
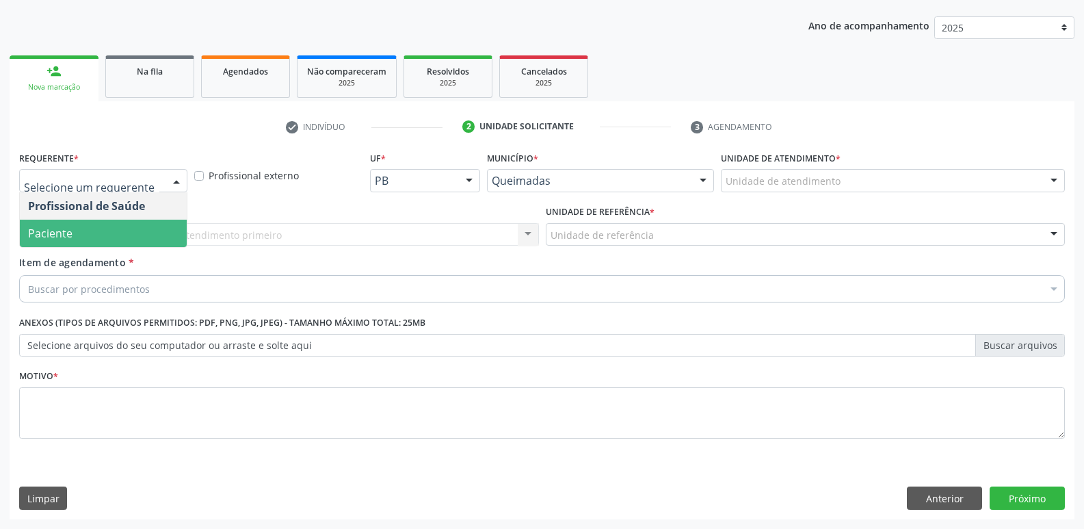
click at [72, 240] on span "Paciente" at bounding box center [103, 232] width 167 height 27
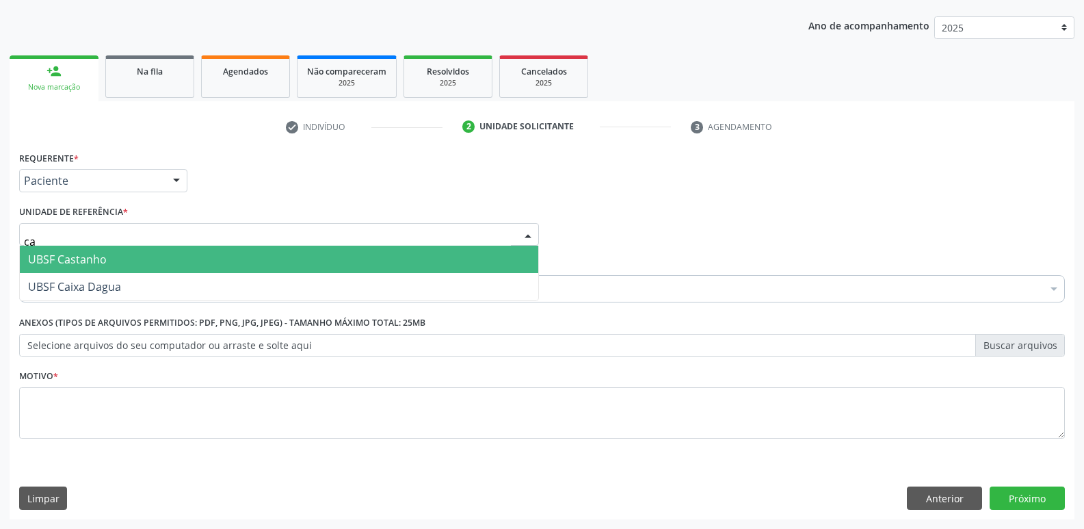
type input "cas"
click at [77, 265] on span "UBSF Castanho" at bounding box center [67, 259] width 79 height 15
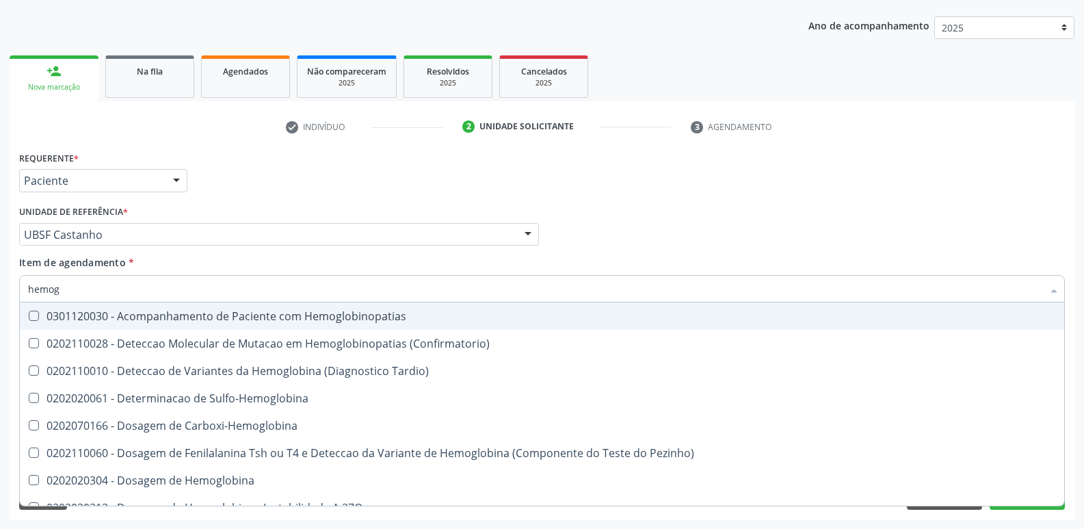
type input "hemogr"
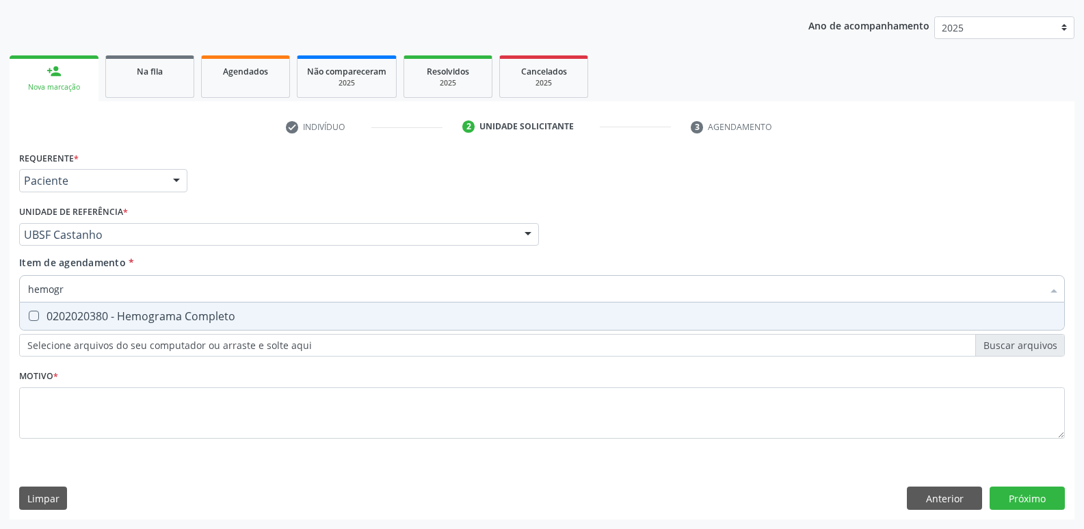
click at [105, 319] on div "0202020380 - Hemograma Completo" at bounding box center [542, 315] width 1028 height 11
checkbox Completo "true"
type input "hemog"
checkbox Completo "false"
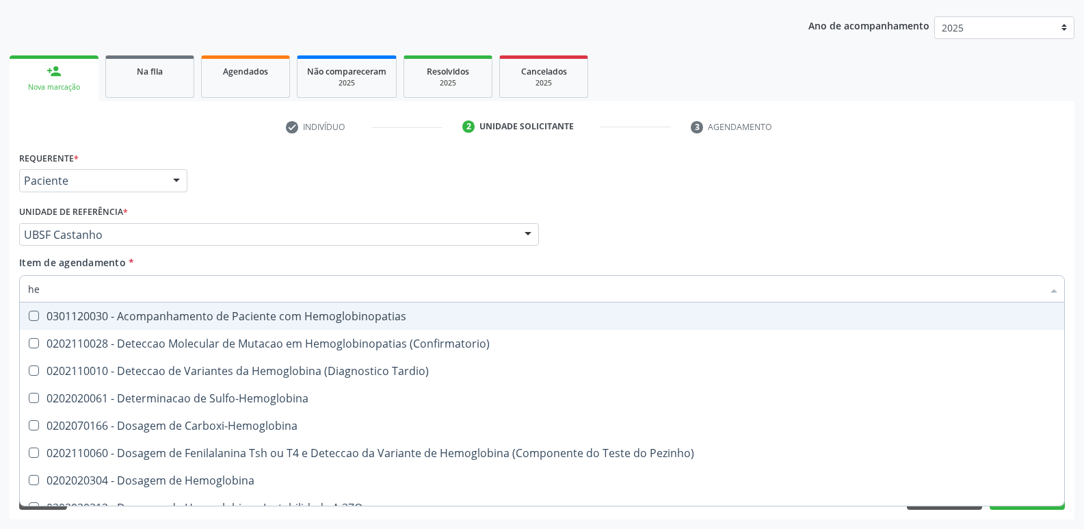
type input "h"
type input "g"
checkbox Completo "false"
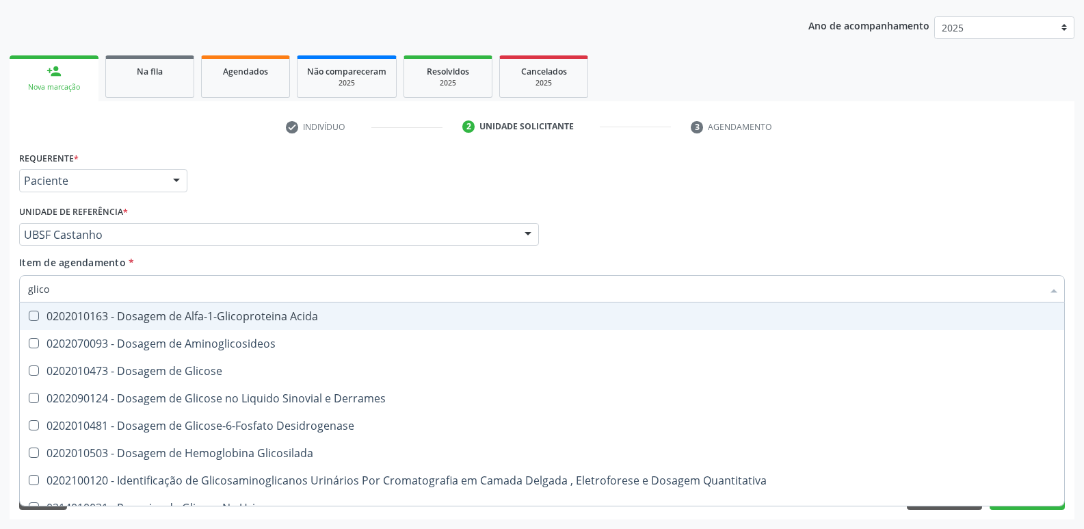
type input "glicos"
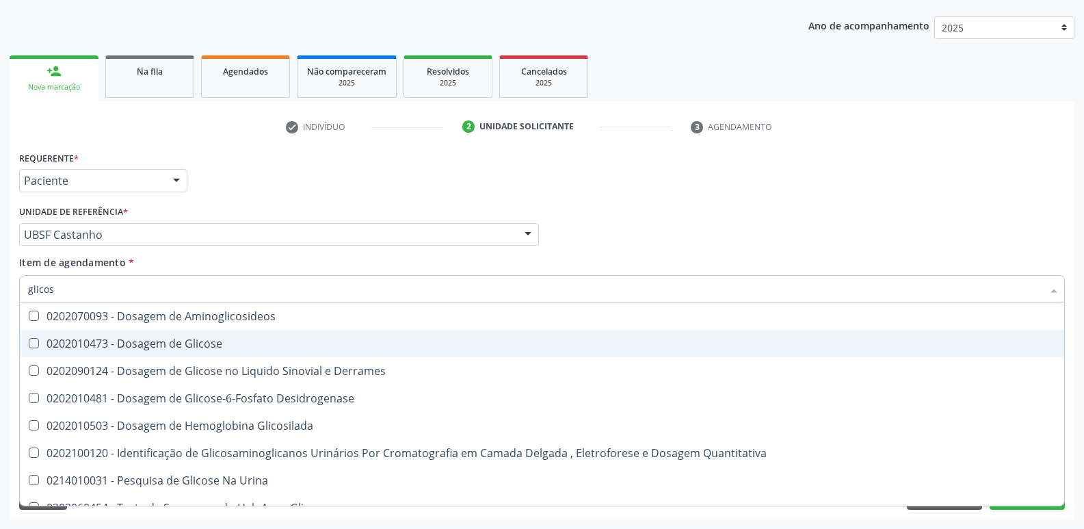
click at [109, 345] on div "0202010473 - Dosagem de Glicose" at bounding box center [542, 343] width 1028 height 11
checkbox Glicose "true"
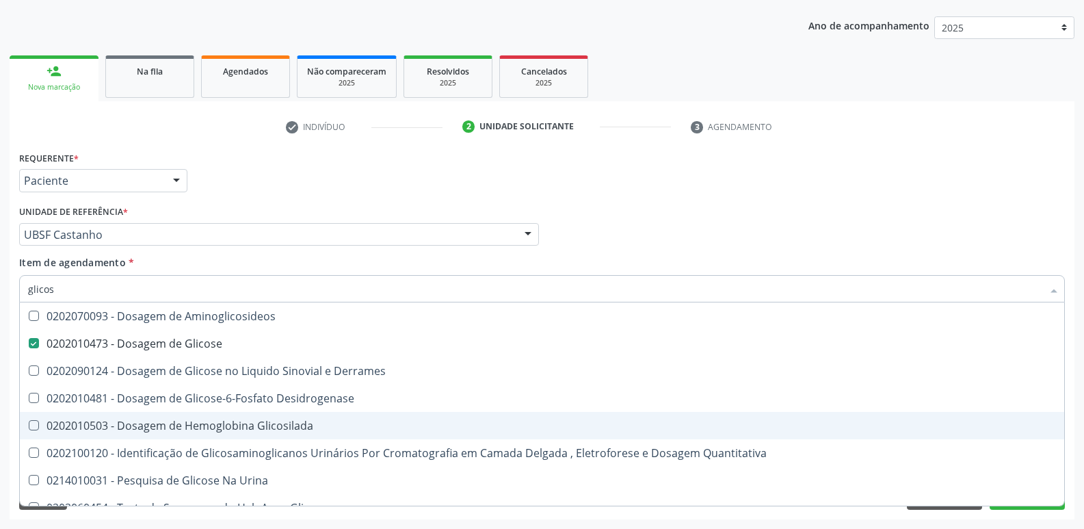
click at [226, 420] on div "0202010503 - Dosagem de Hemoglobina Glicosilada" at bounding box center [542, 425] width 1028 height 11
checkbox Glicosilada "true"
type input "glico"
checkbox Glicose "false"
checkbox Derrames "true"
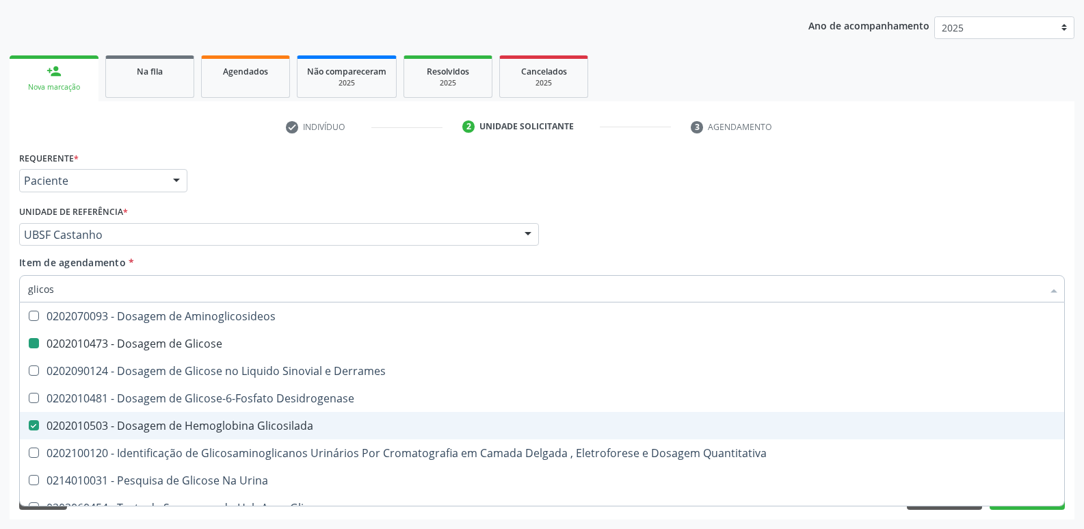
checkbox Glicosilada "false"
checkbox Quantitativa "true"
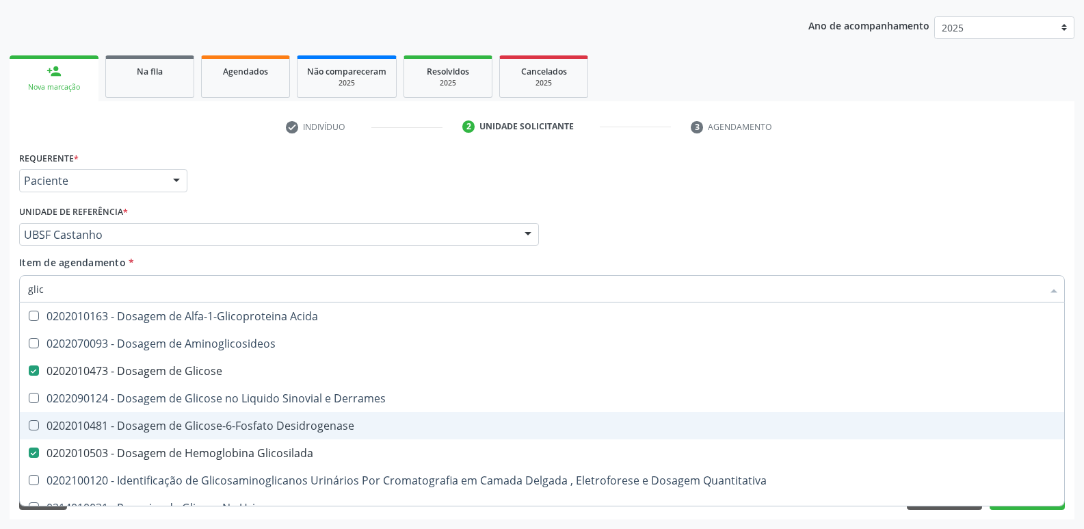
type input "gli"
checkbox Glicose "false"
checkbox Glicosilada "false"
type input "g"
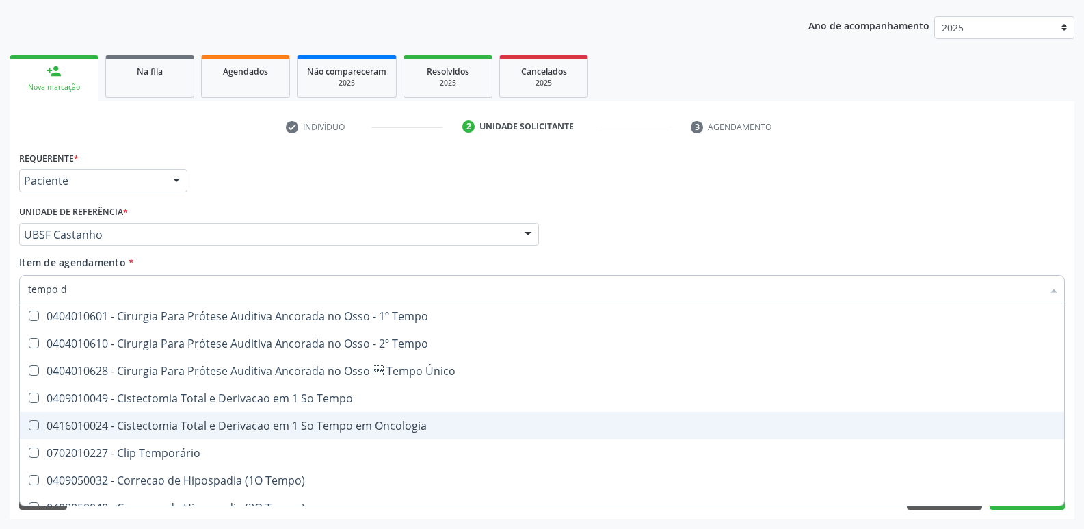
type input "tempo de"
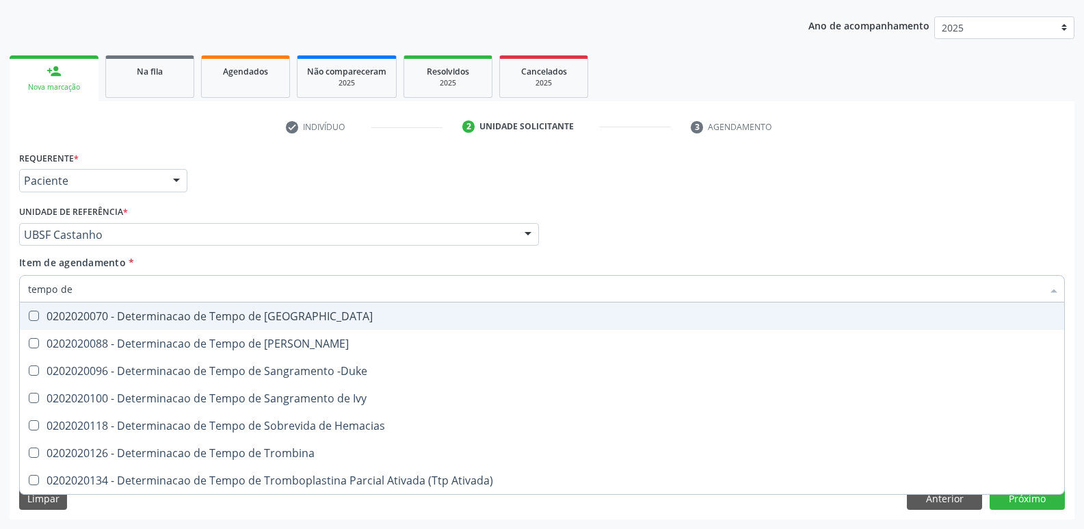
click at [243, 308] on span "0202020070 - Determinacao de Tempo de [GEOGRAPHIC_DATA]" at bounding box center [542, 315] width 1044 height 27
checkbox Coagulacao "true"
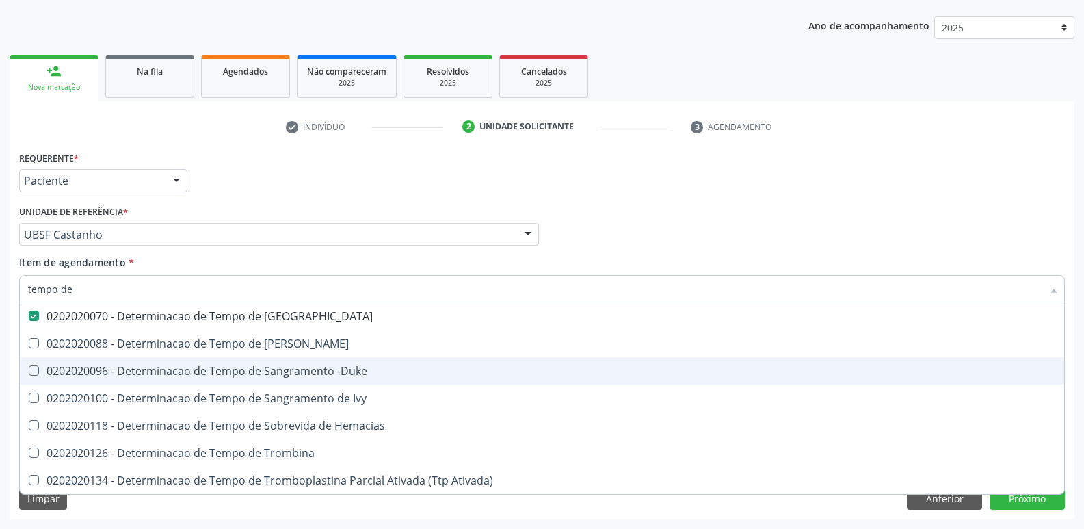
drag, startPoint x: 301, startPoint y: 366, endPoint x: 336, endPoint y: 292, distance: 82.0
click at [302, 362] on span "0202020096 - Determinacao de Tempo de Sangramento -Duke" at bounding box center [542, 370] width 1044 height 27
checkbox -Duke "true"
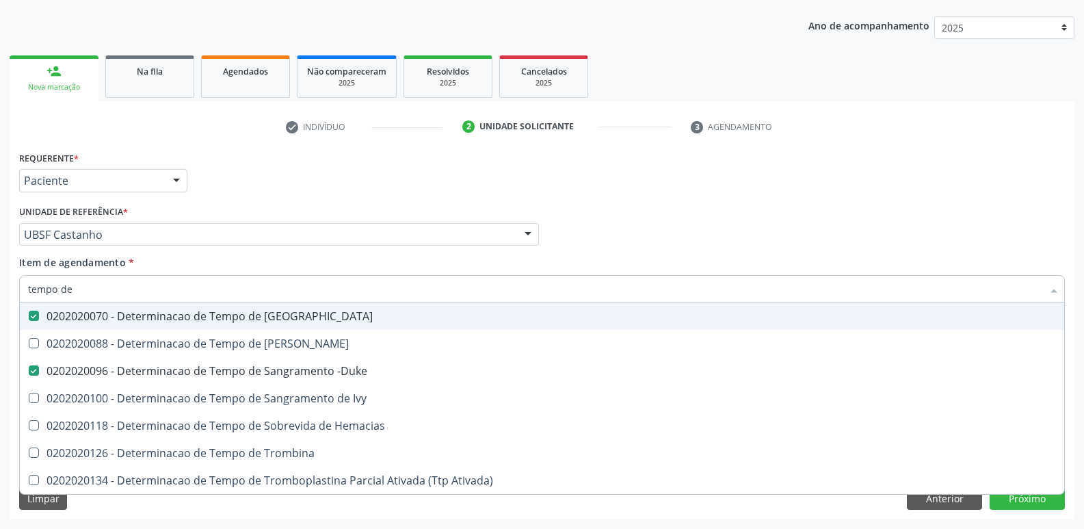
drag, startPoint x: 394, startPoint y: 166, endPoint x: 272, endPoint y: 345, distance: 216.6
click at [394, 167] on div "Requerente * Paciente Profissional de Saúde Paciente Nenhum resultado encontrad…" at bounding box center [542, 174] width 1052 height 53
checkbox Euglobulina "true"
checkbox Ivy "true"
checkbox Hemacias "true"
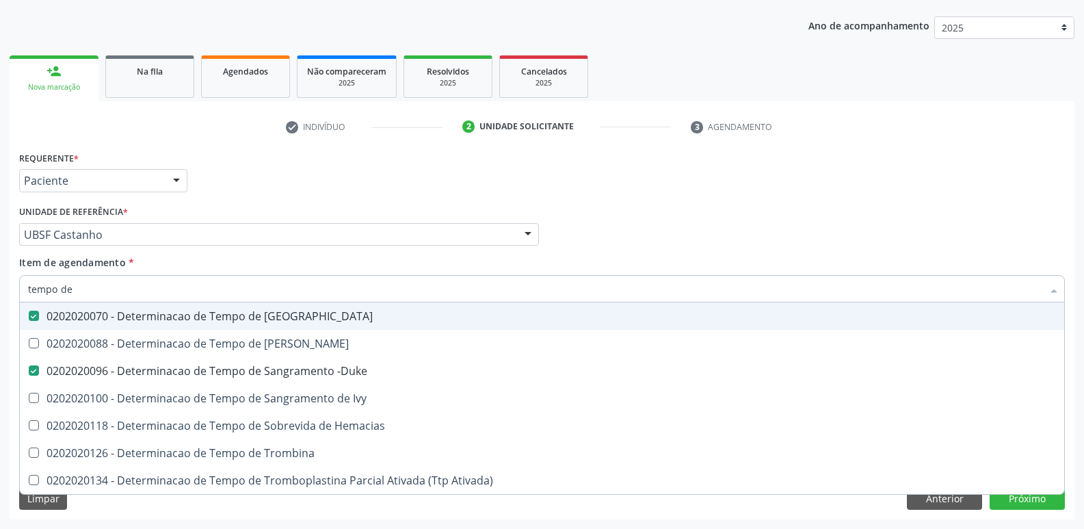
checkbox Trombina "true"
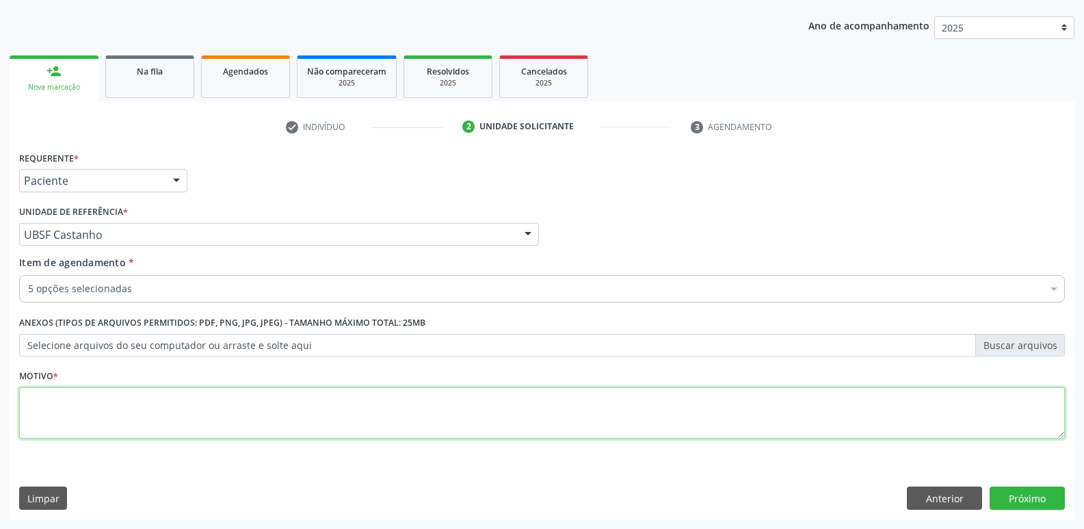
click at [148, 408] on textarea at bounding box center [541, 413] width 1045 height 52
paste textarea "a"
drag, startPoint x: 147, startPoint y: 403, endPoint x: 0, endPoint y: 373, distance: 150.1
click at [0, 373] on div "Acompanhamento Acompanhe a situação das marcações correntes e finalizadas Relat…" at bounding box center [542, 227] width 1084 height 602
type textarea "avaliação"
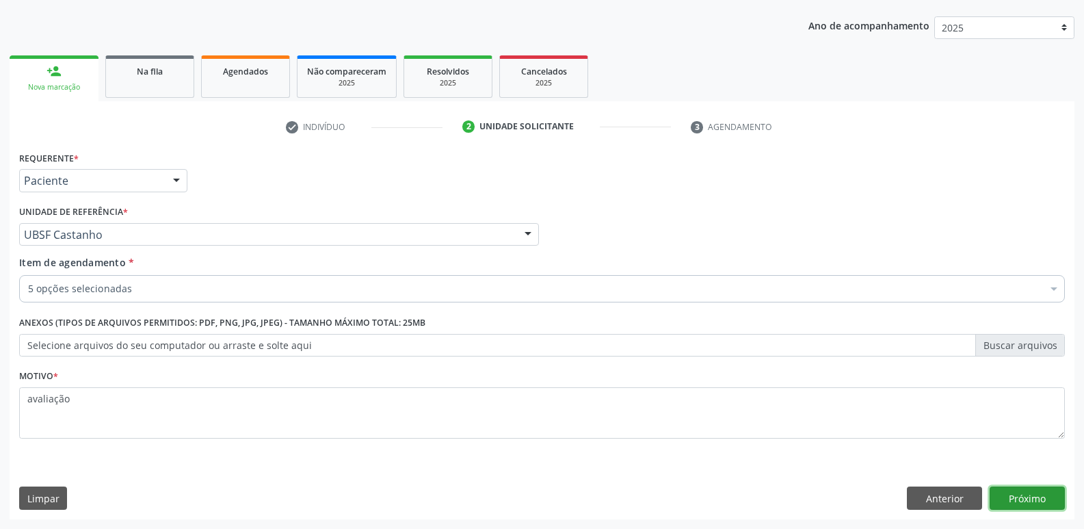
click at [1026, 489] on button "Próximo" at bounding box center [1026, 497] width 75 height 23
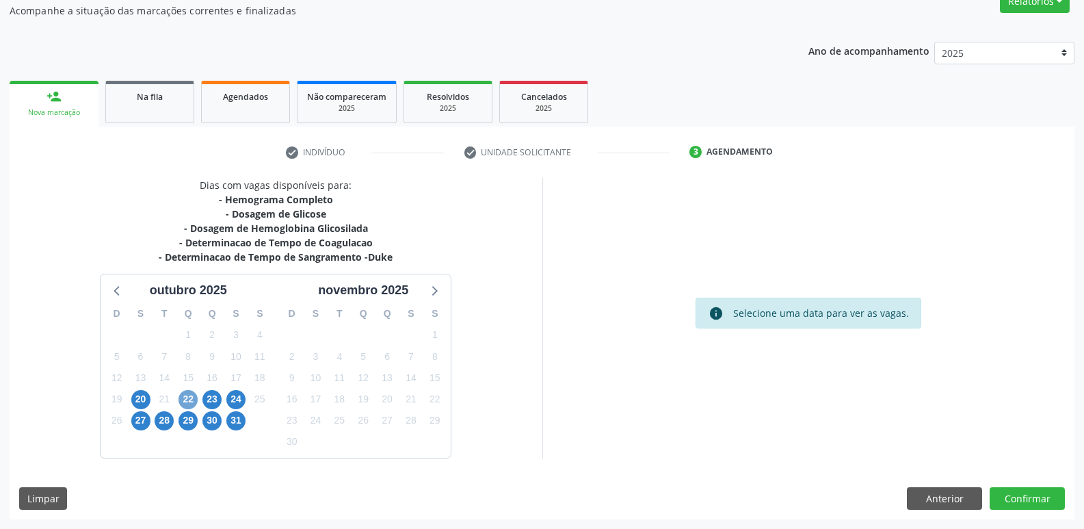
click at [186, 398] on span "22" at bounding box center [187, 399] width 19 height 19
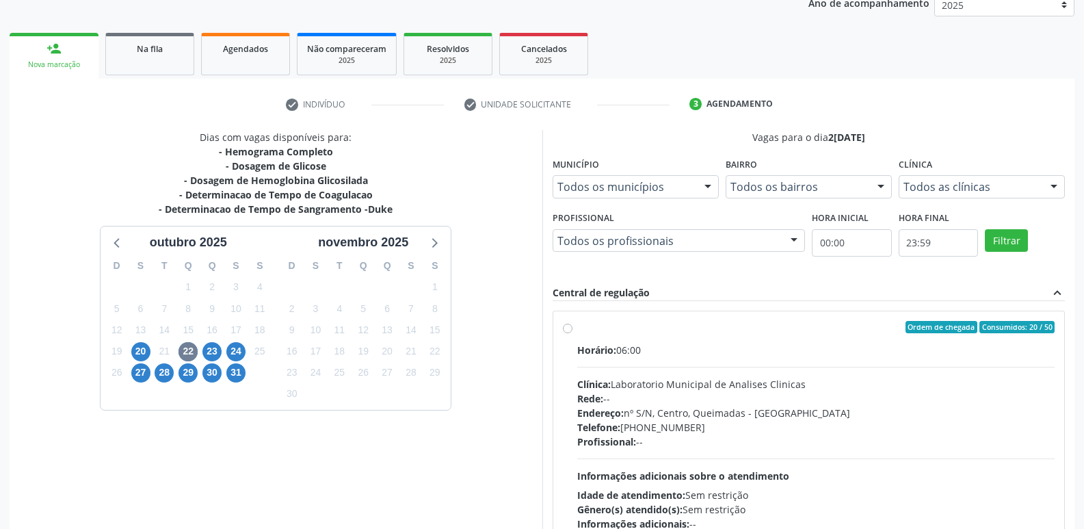
scroll to position [192, 0]
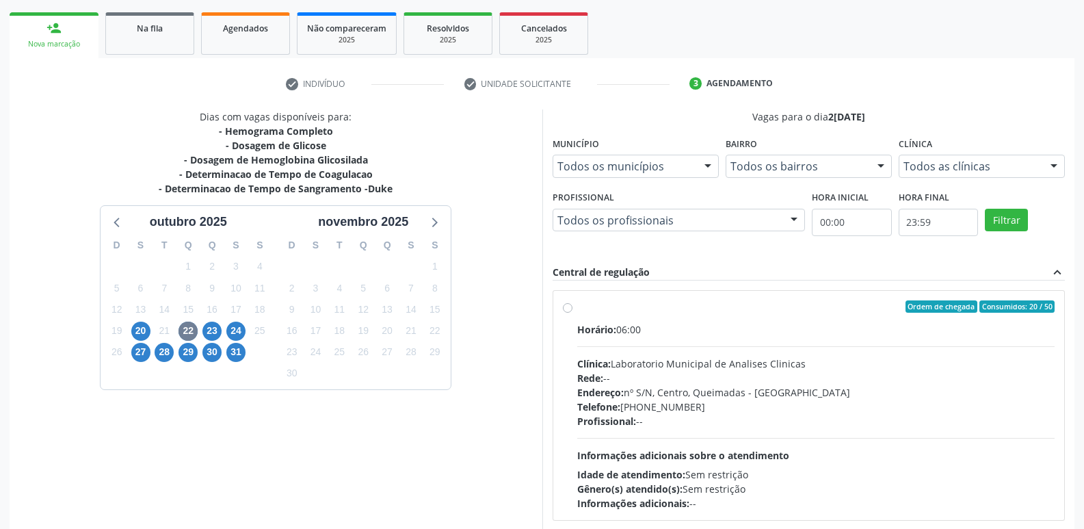
click at [866, 403] on div "Telefone: [PHONE_NUMBER]" at bounding box center [816, 406] width 478 height 14
click at [572, 312] on input "Ordem de chegada Consumidos: 20 / 50 Horário: 06:00 Clínica: Laboratorio Munici…" at bounding box center [568, 306] width 10 height 12
radio input "true"
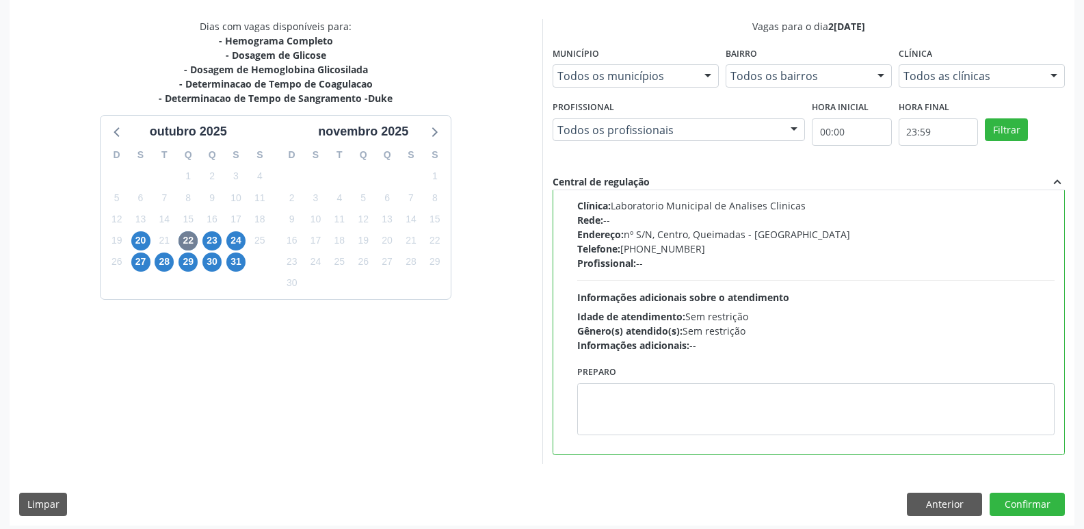
scroll to position [289, 0]
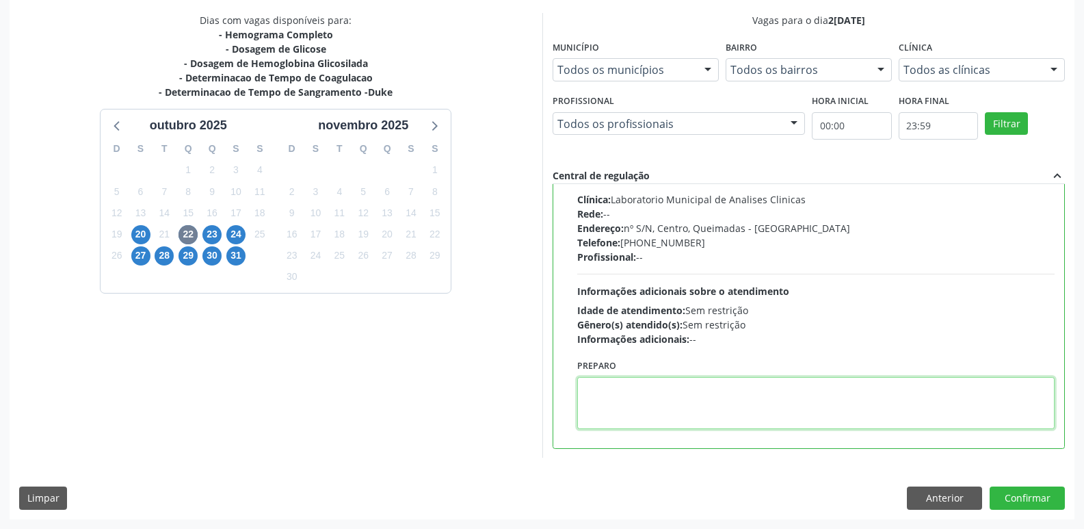
click at [627, 410] on textarea at bounding box center [816, 403] width 478 height 52
click at [585, 389] on textarea "ir em [GEOGRAPHIC_DATA]" at bounding box center [816, 403] width 478 height 52
type textarea "Ir em [GEOGRAPHIC_DATA]"
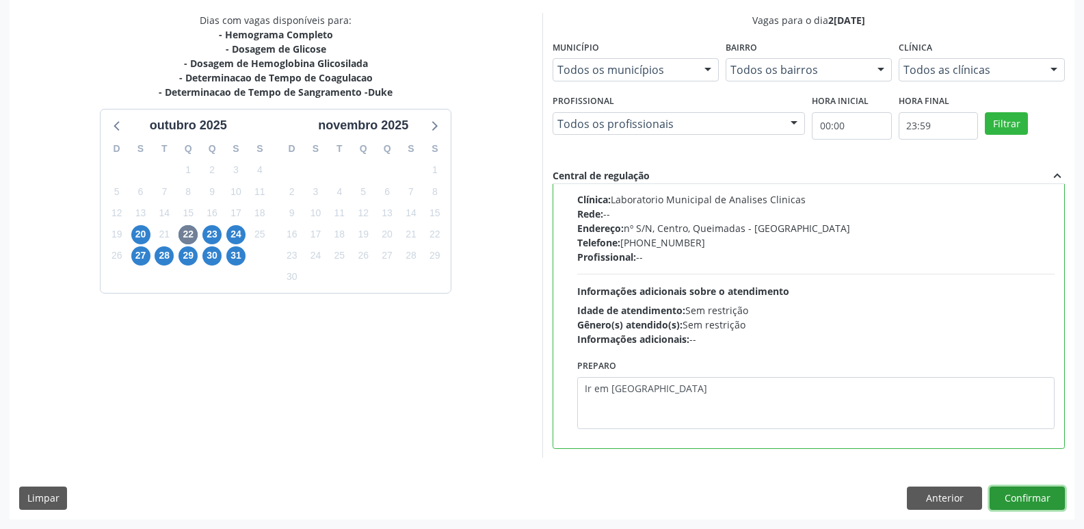
click at [1026, 502] on button "Confirmar" at bounding box center [1026, 497] width 75 height 23
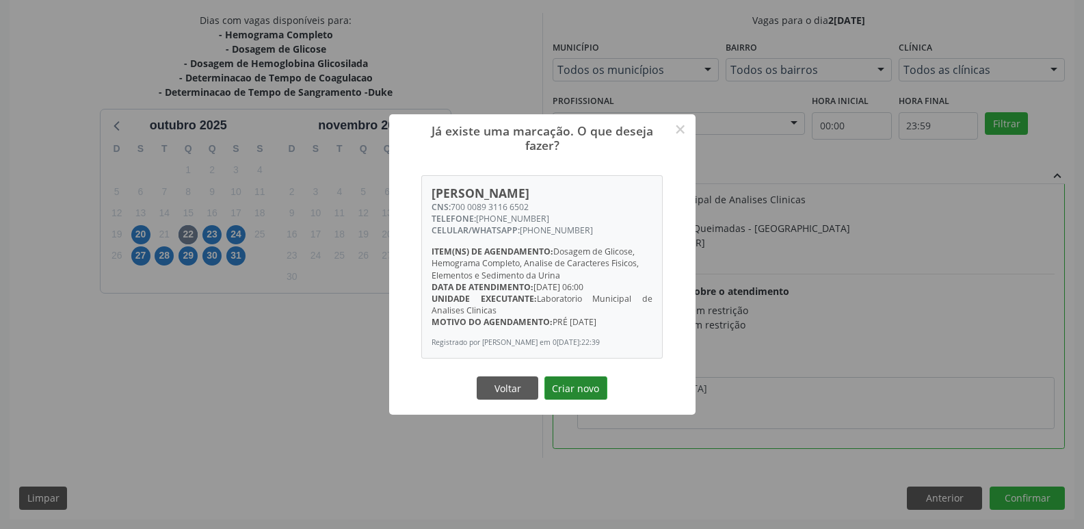
click at [574, 386] on button "Criar novo" at bounding box center [575, 387] width 63 height 23
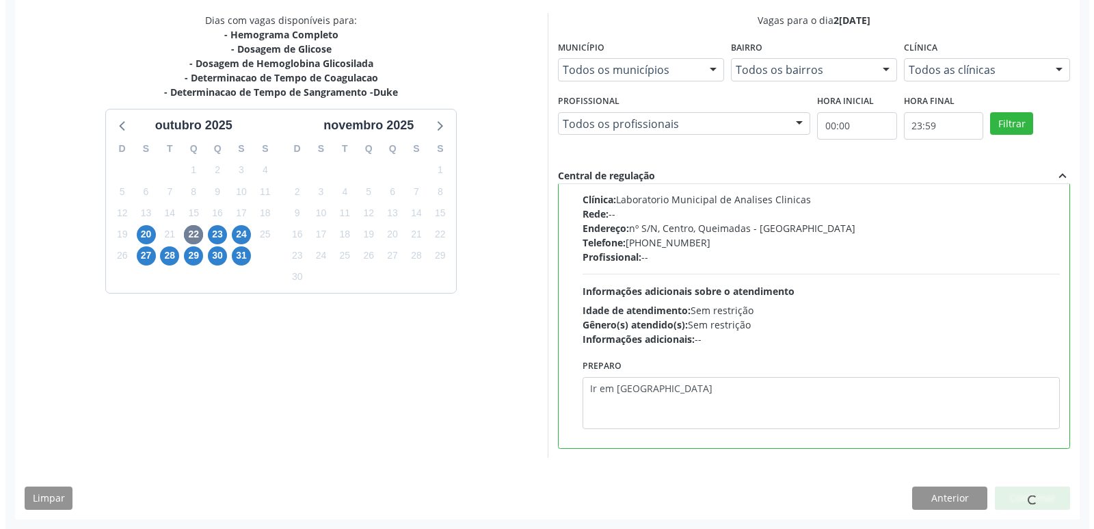
scroll to position [0, 0]
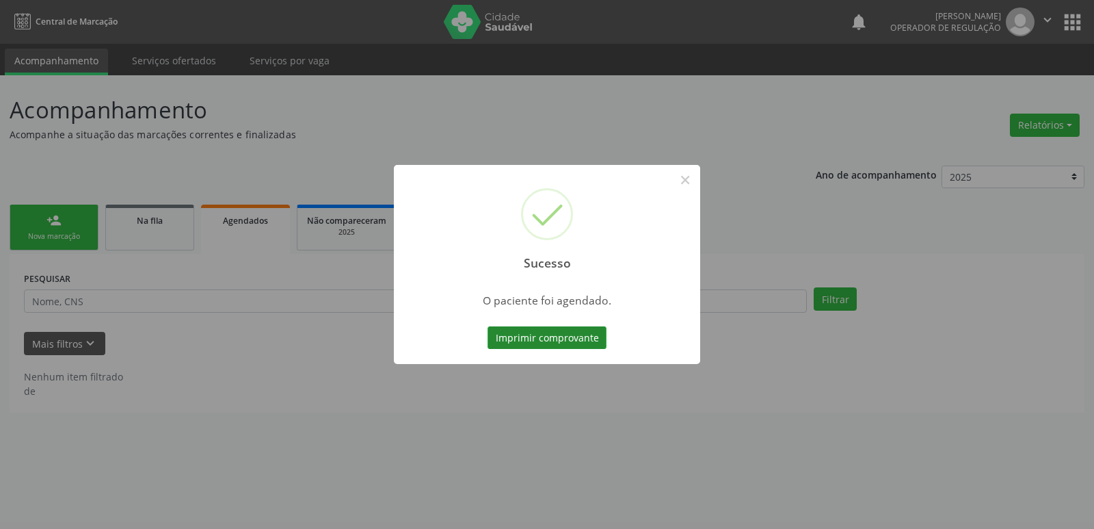
click at [560, 346] on button "Imprimir comprovante" at bounding box center [547, 337] width 119 height 23
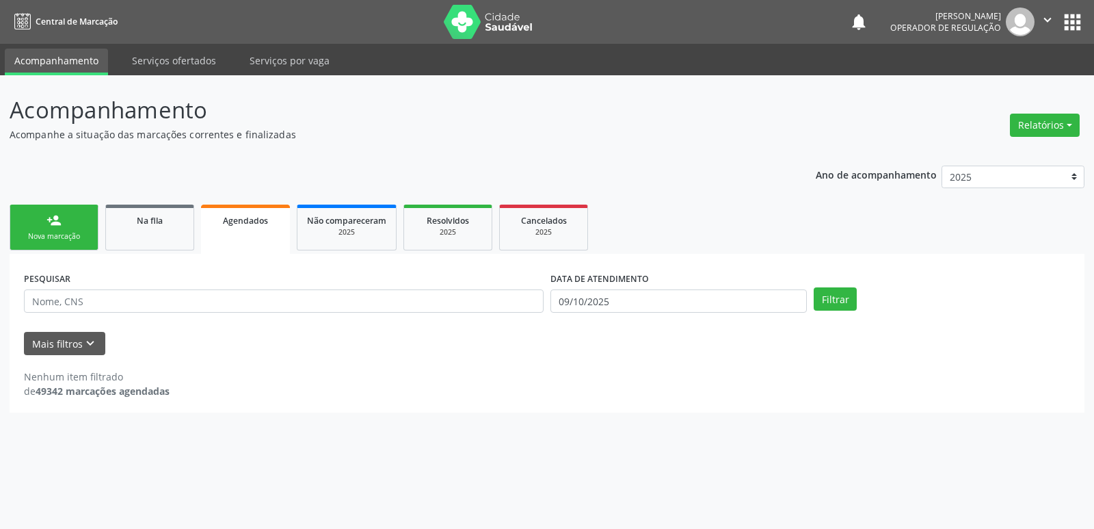
click at [81, 222] on link "person_add Nova marcação" at bounding box center [54, 227] width 89 height 46
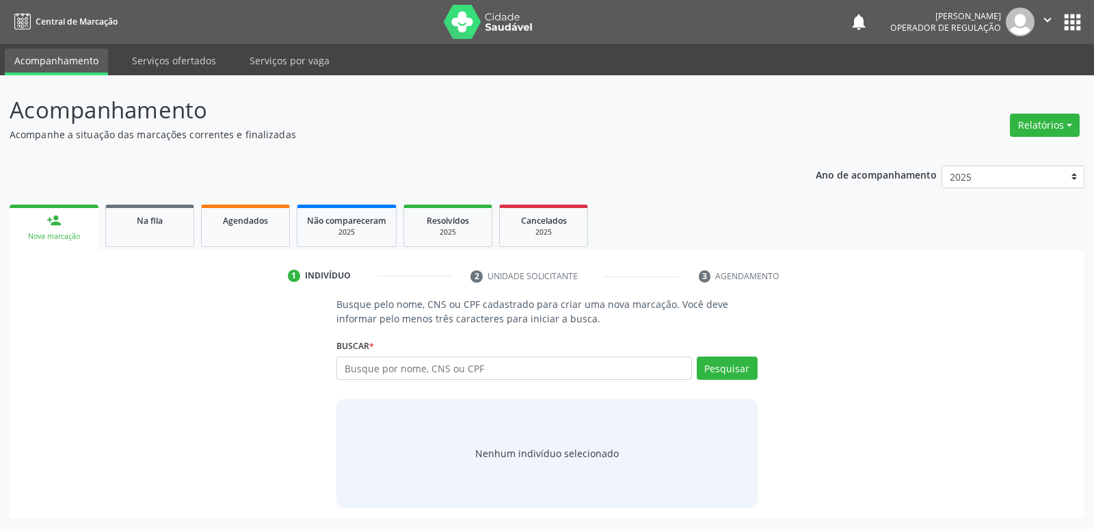
click at [1076, 18] on button "apps" at bounding box center [1073, 22] width 24 height 24
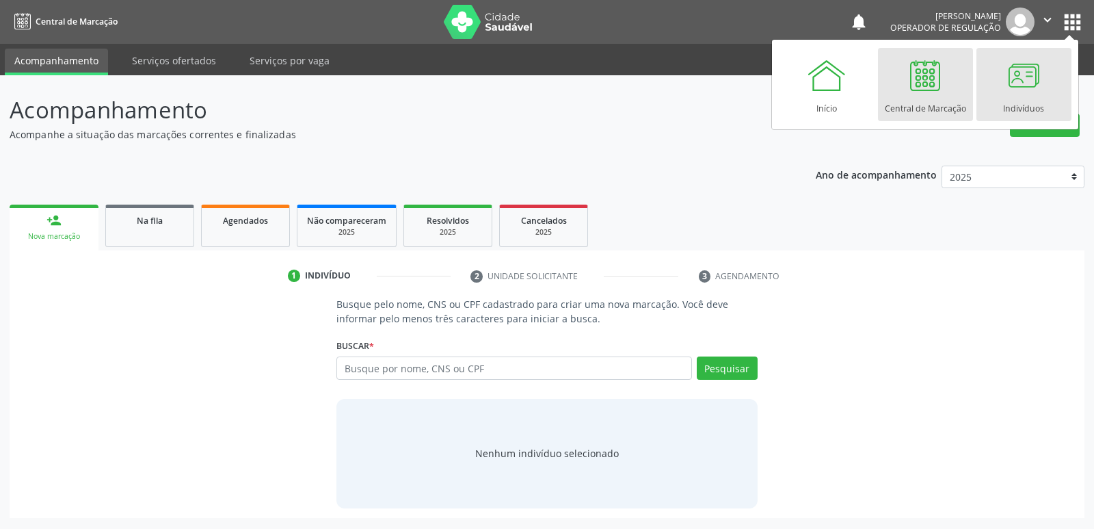
click at [1020, 81] on div at bounding box center [1023, 75] width 41 height 41
